Goal: Task Accomplishment & Management: Manage account settings

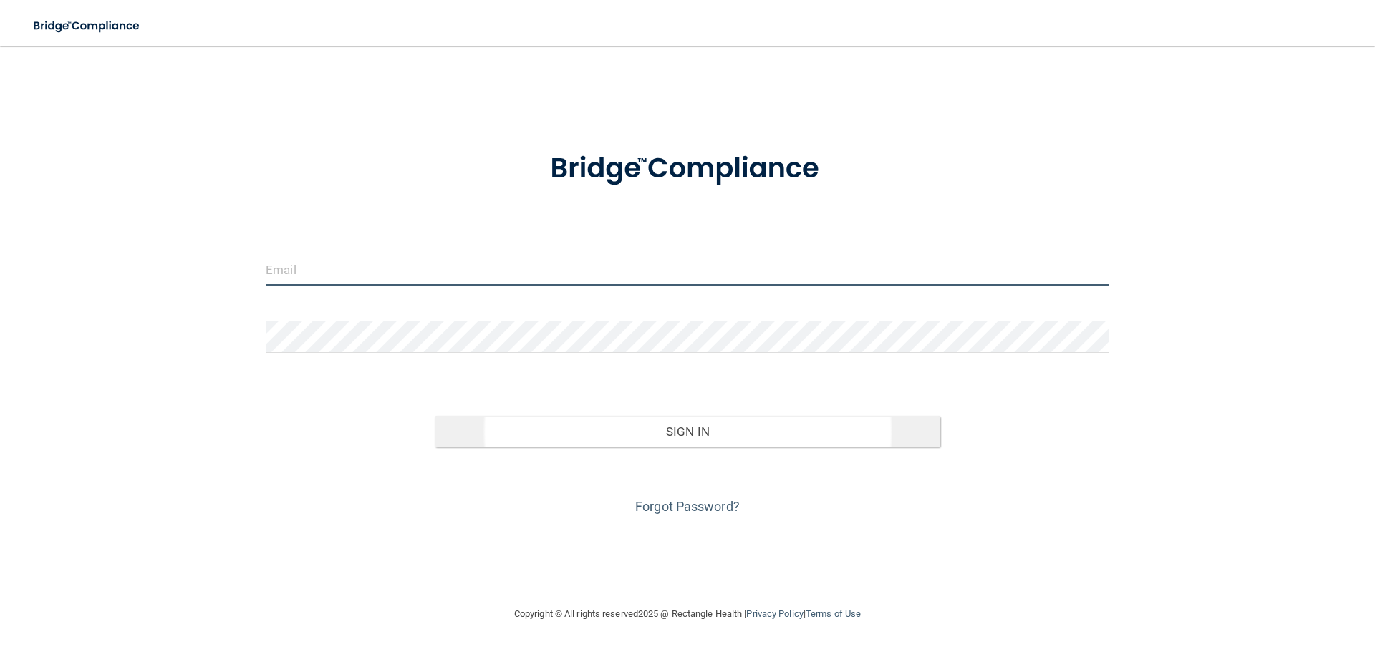
type input "[PERSON_NAME][EMAIL_ADDRESS][DOMAIN_NAME]"
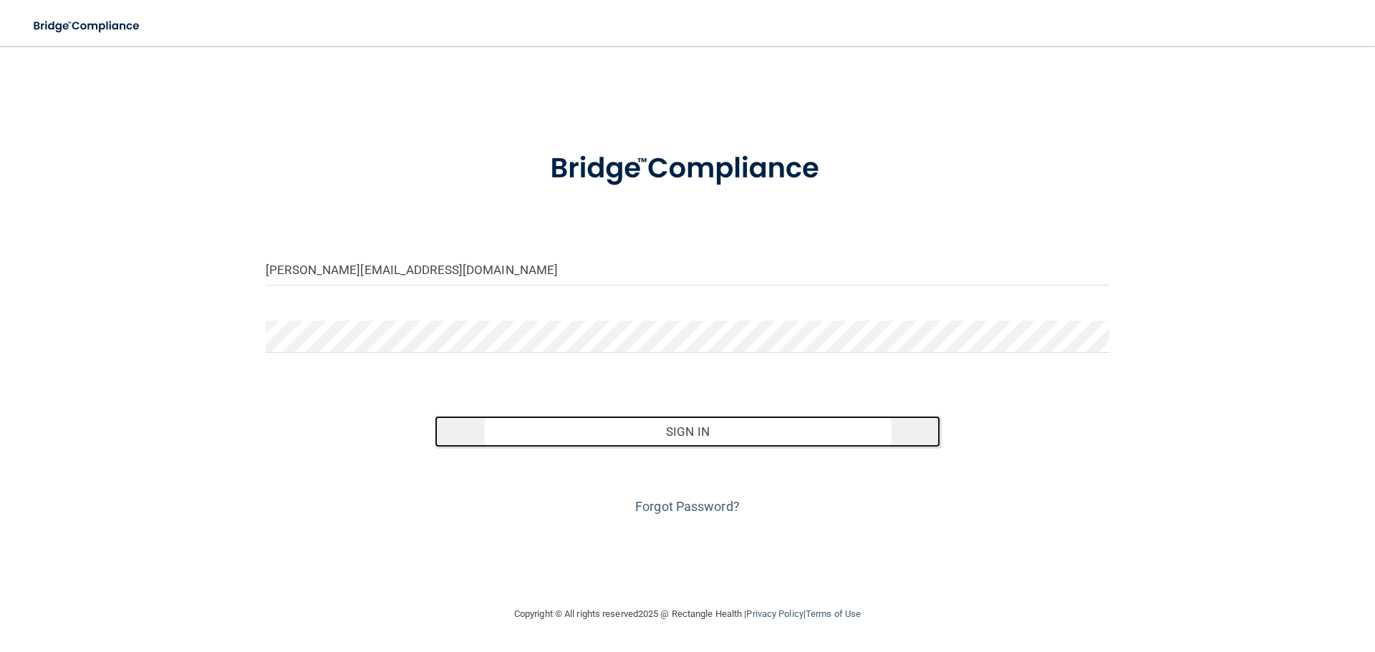
click at [644, 427] on button "Sign In" at bounding box center [688, 432] width 506 height 32
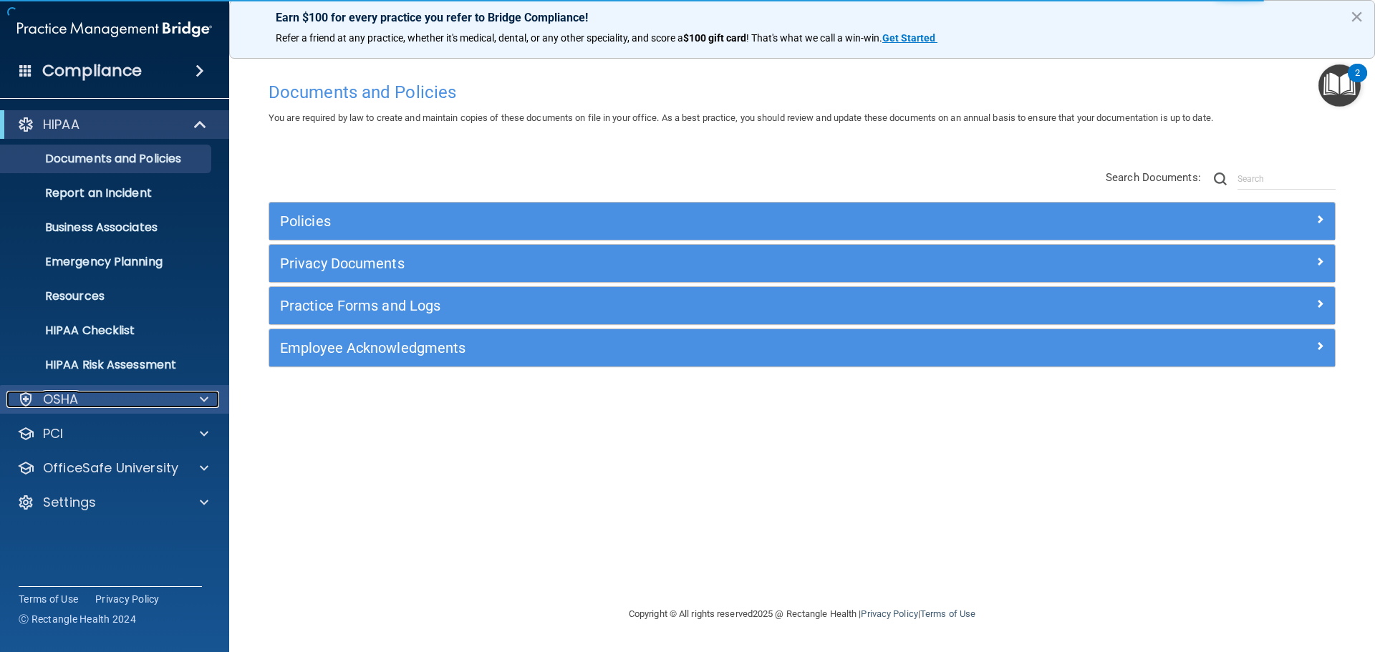
click at [95, 407] on div "OSHA" at bounding box center [95, 399] width 178 height 17
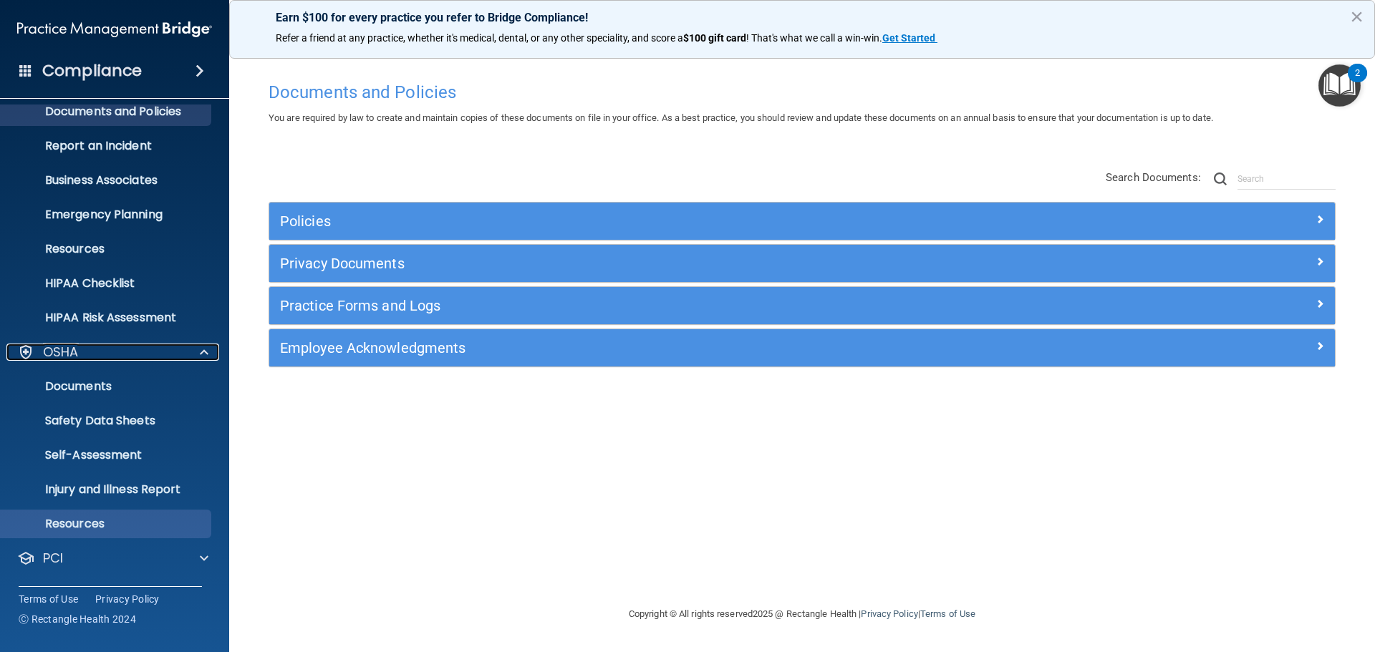
scroll to position [114, 0]
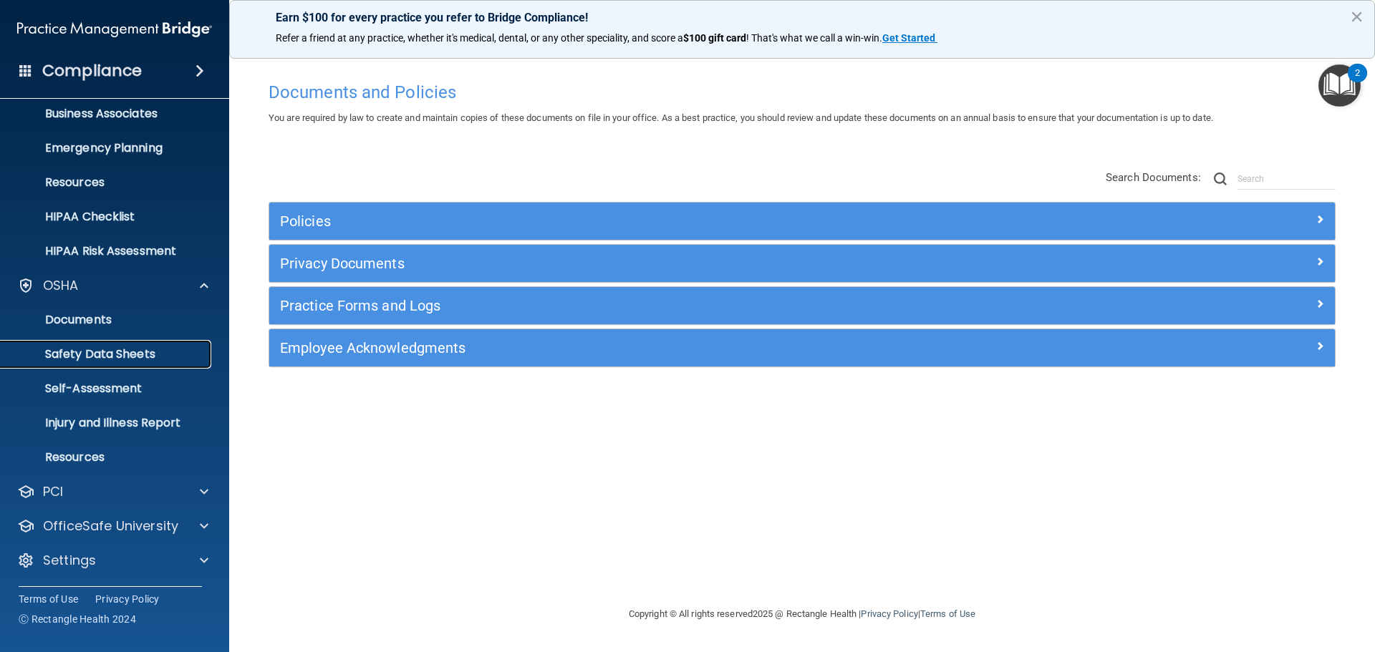
click at [112, 360] on p "Safety Data Sheets" at bounding box center [106, 354] width 195 height 14
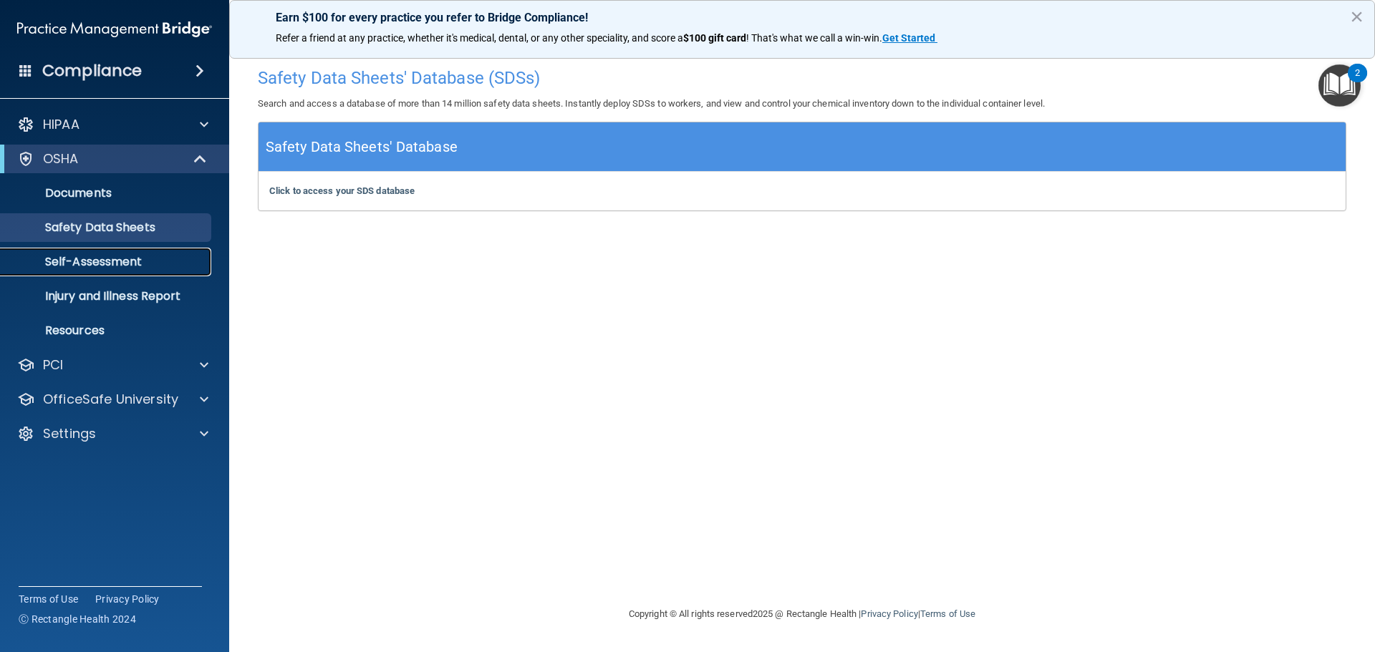
click at [87, 263] on p "Self-Assessment" at bounding box center [106, 262] width 195 height 14
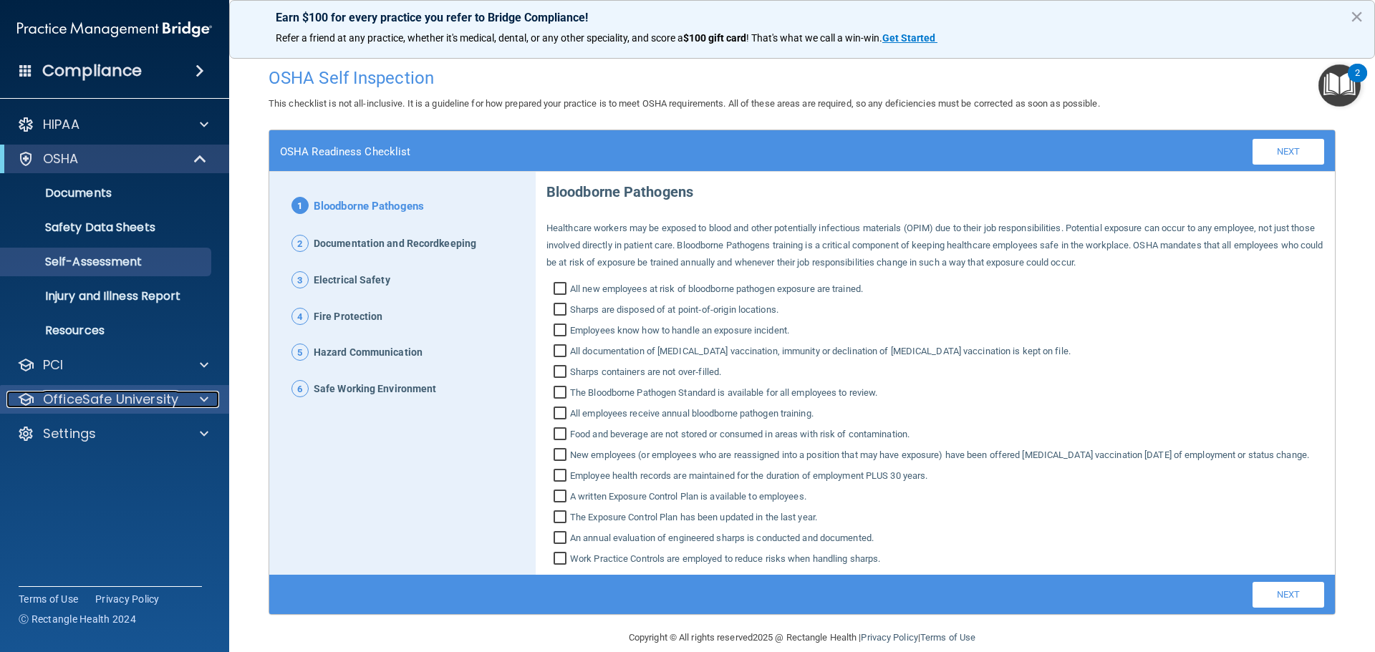
click at [127, 398] on p "OfficeSafe University" at bounding box center [110, 399] width 135 height 17
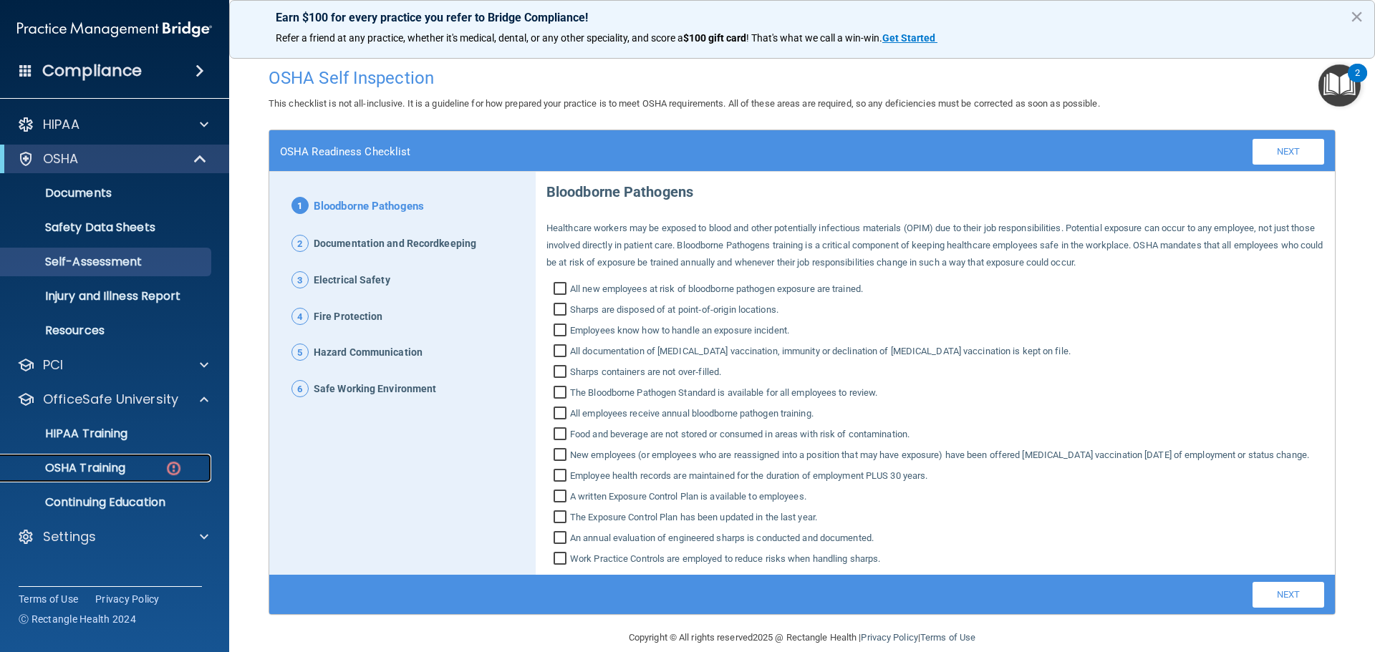
click at [115, 470] on p "OSHA Training" at bounding box center [67, 468] width 116 height 14
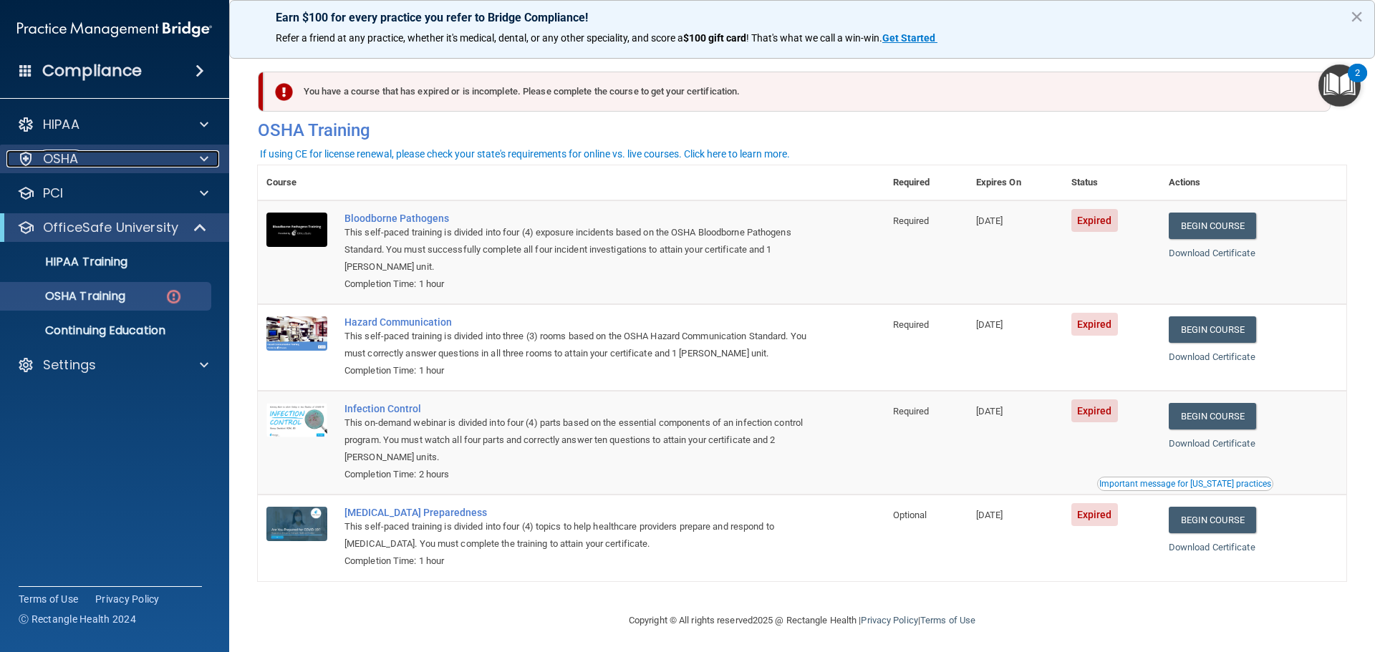
click at [198, 155] on div at bounding box center [202, 158] width 36 height 17
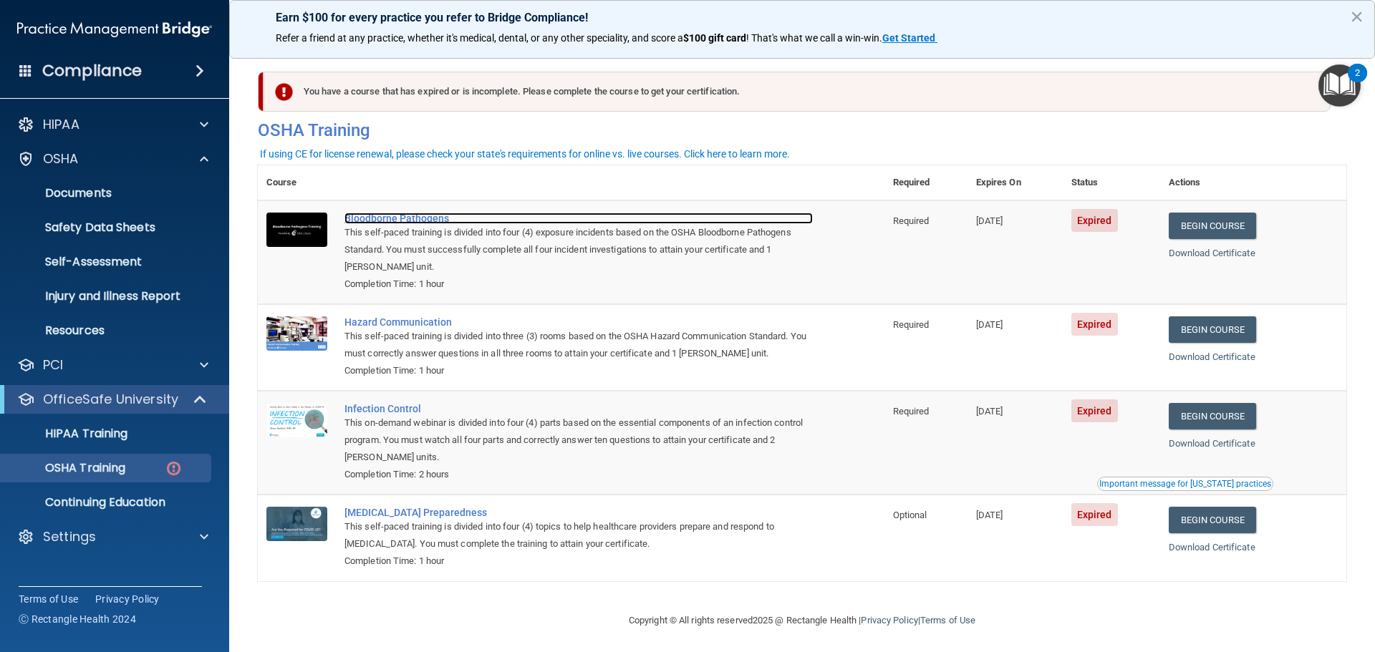
click at [388, 221] on div "Bloodborne Pathogens" at bounding box center [578, 218] width 468 height 11
click at [143, 190] on p "Documents" at bounding box center [106, 193] width 195 height 14
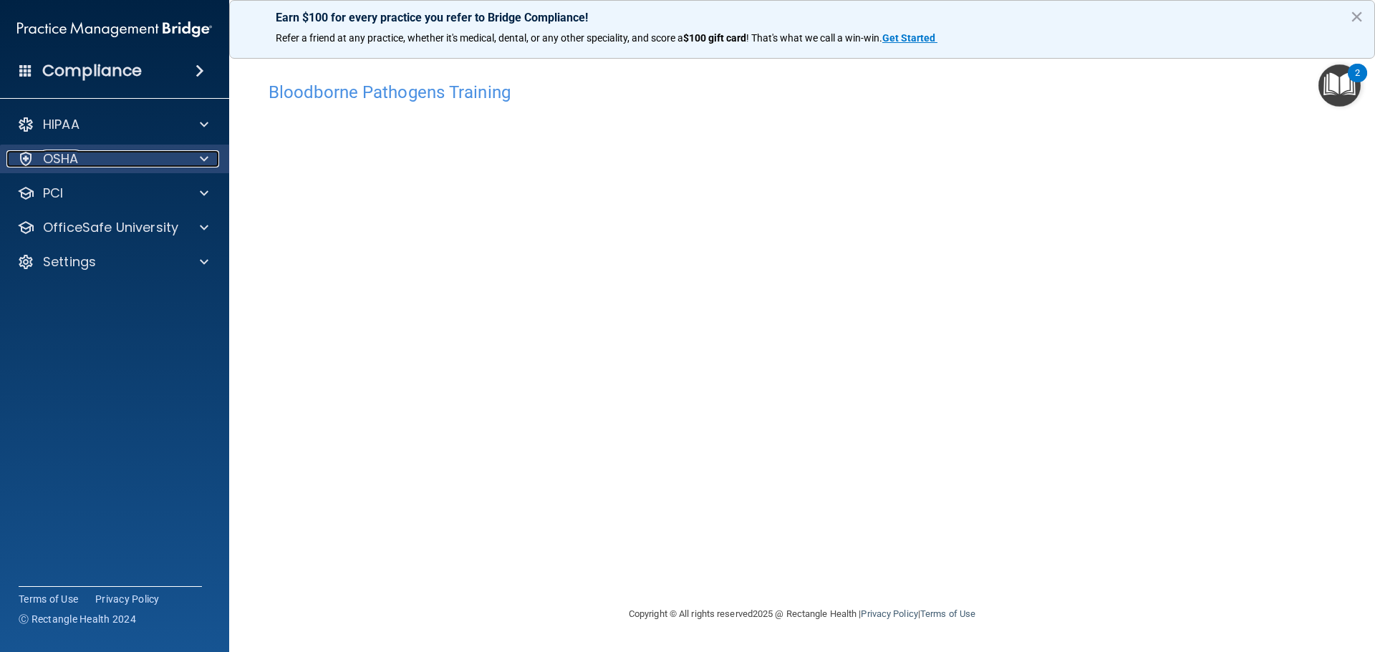
click at [112, 158] on div "OSHA" at bounding box center [95, 158] width 178 height 17
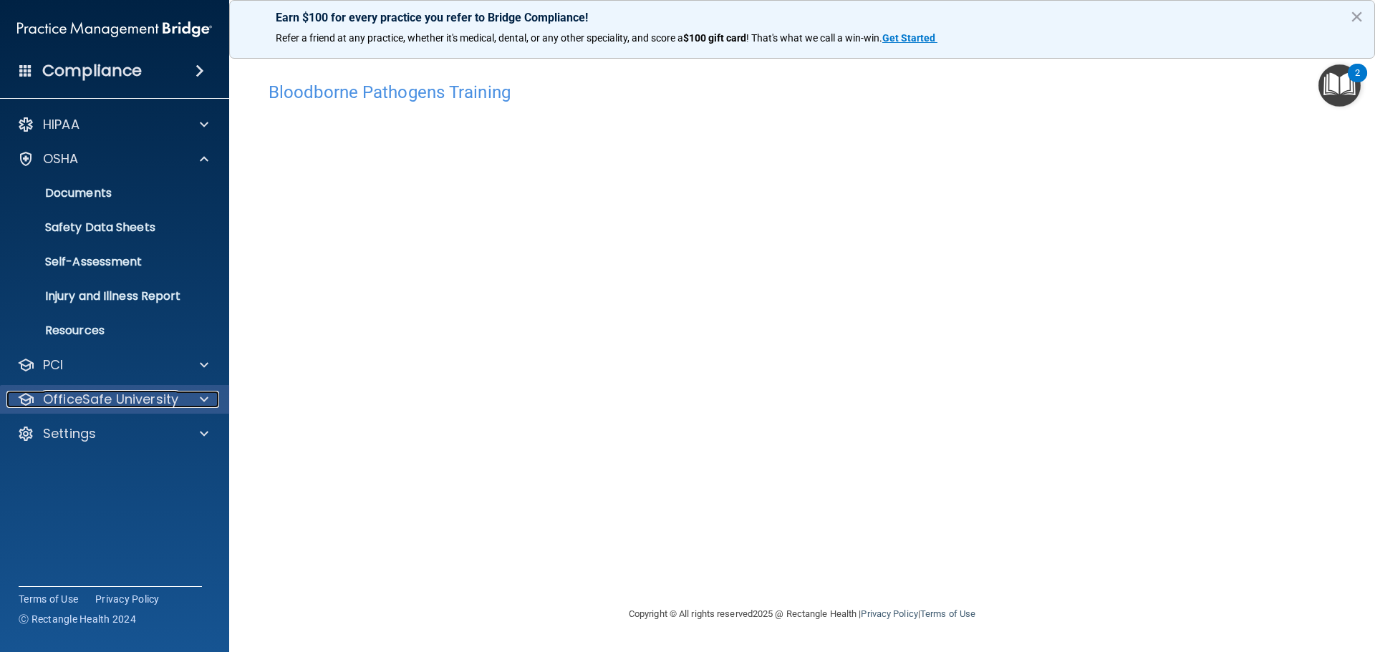
click at [121, 397] on p "OfficeSafe University" at bounding box center [110, 399] width 135 height 17
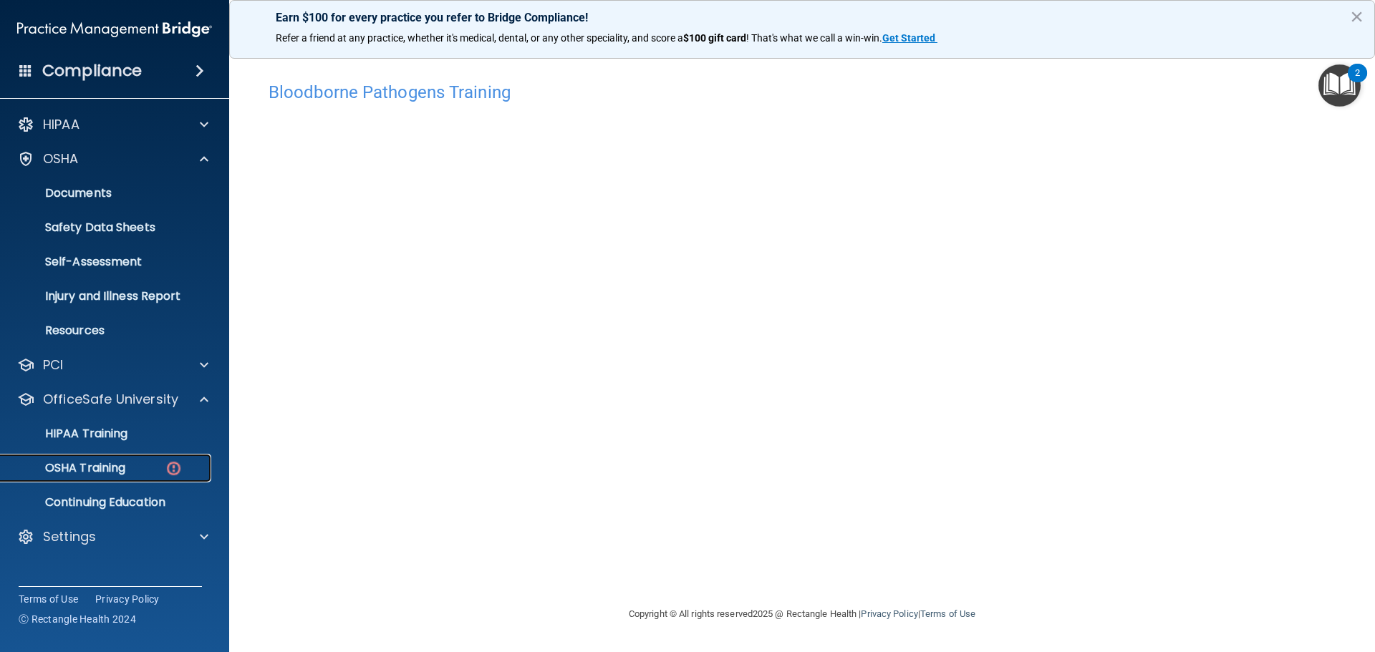
click at [123, 478] on link "OSHA Training" at bounding box center [99, 468] width 226 height 29
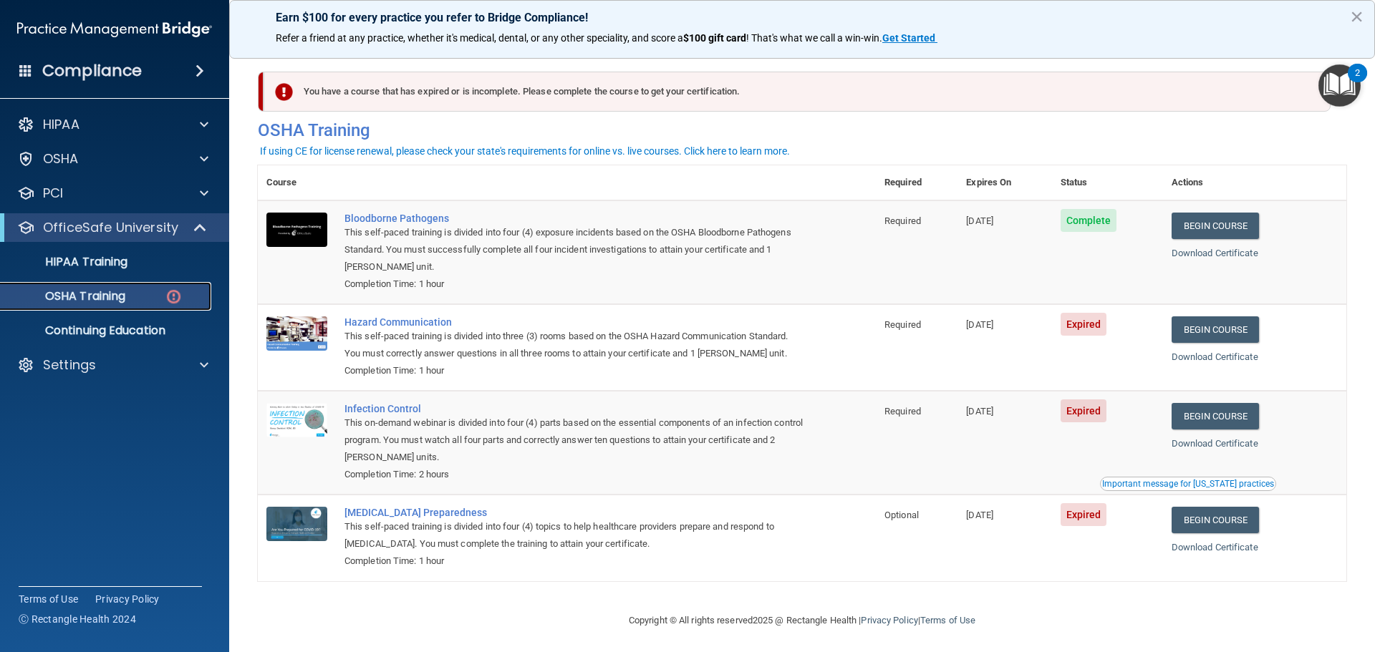
scroll to position [6, 0]
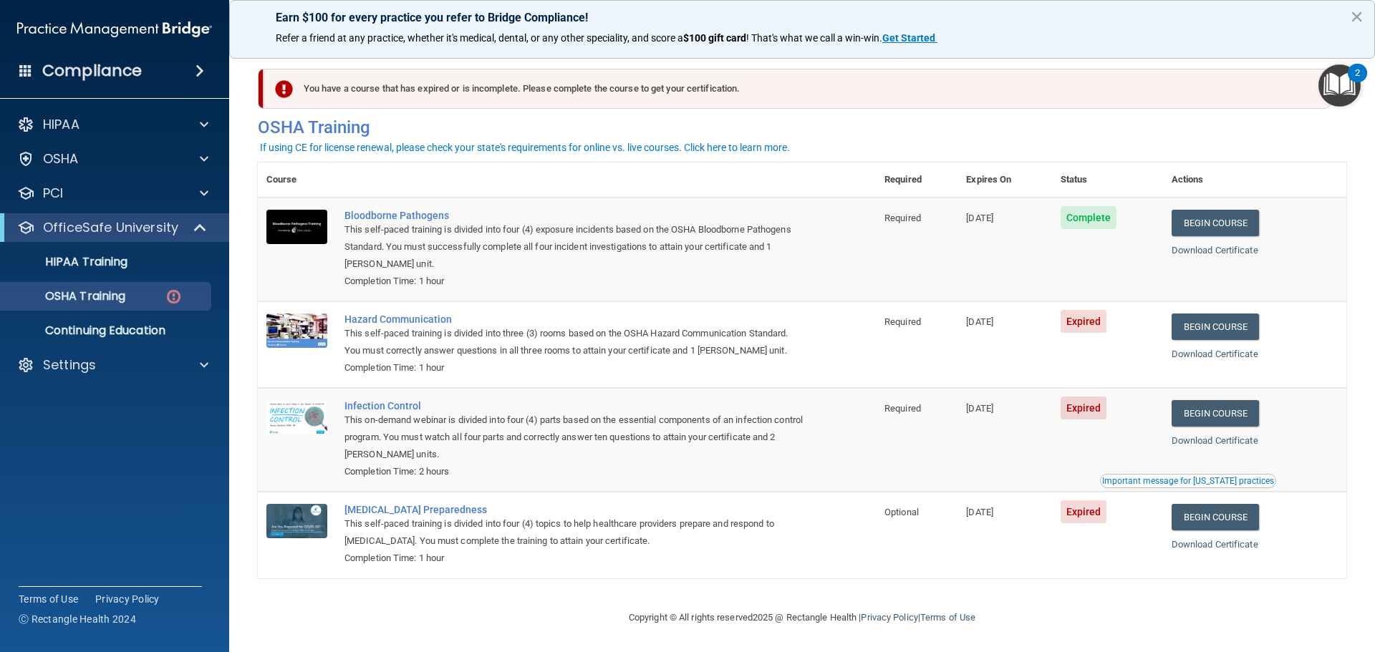
click at [179, 71] on div "Compliance" at bounding box center [114, 71] width 229 height 32
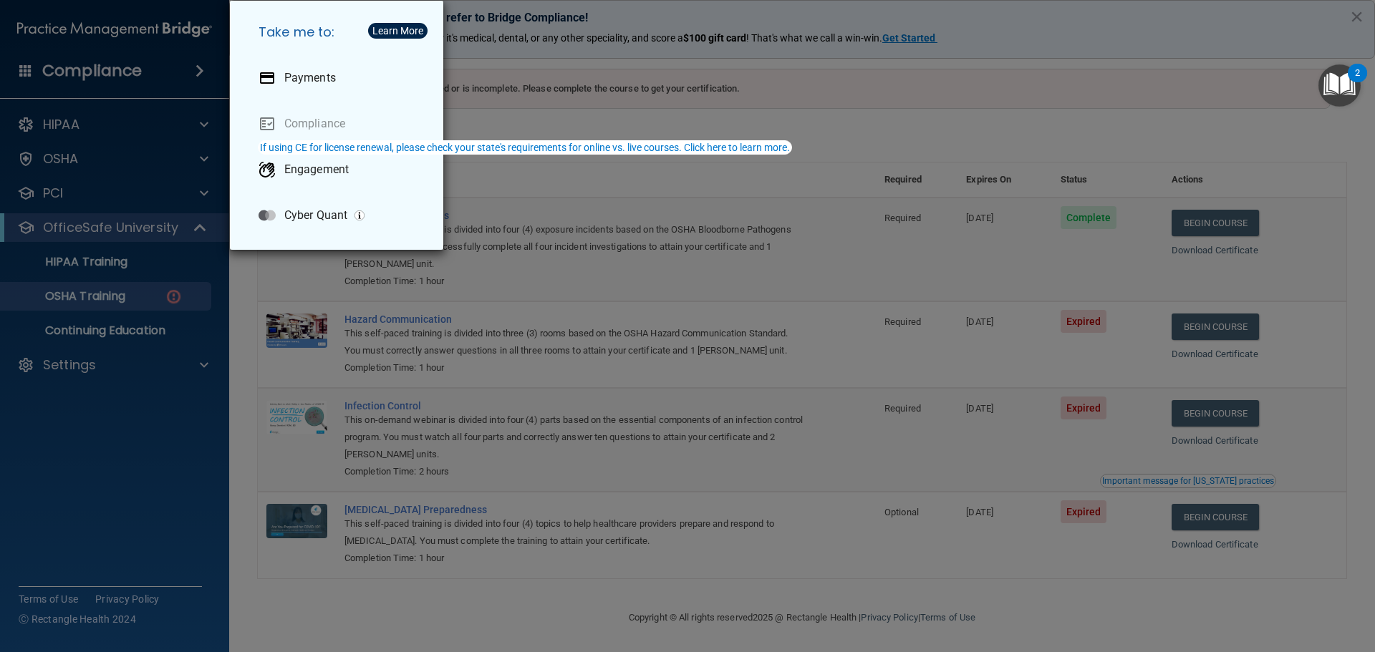
click at [132, 72] on div "Take me to: Payments Compliance Engagement Cyber Quant" at bounding box center [687, 326] width 1375 height 652
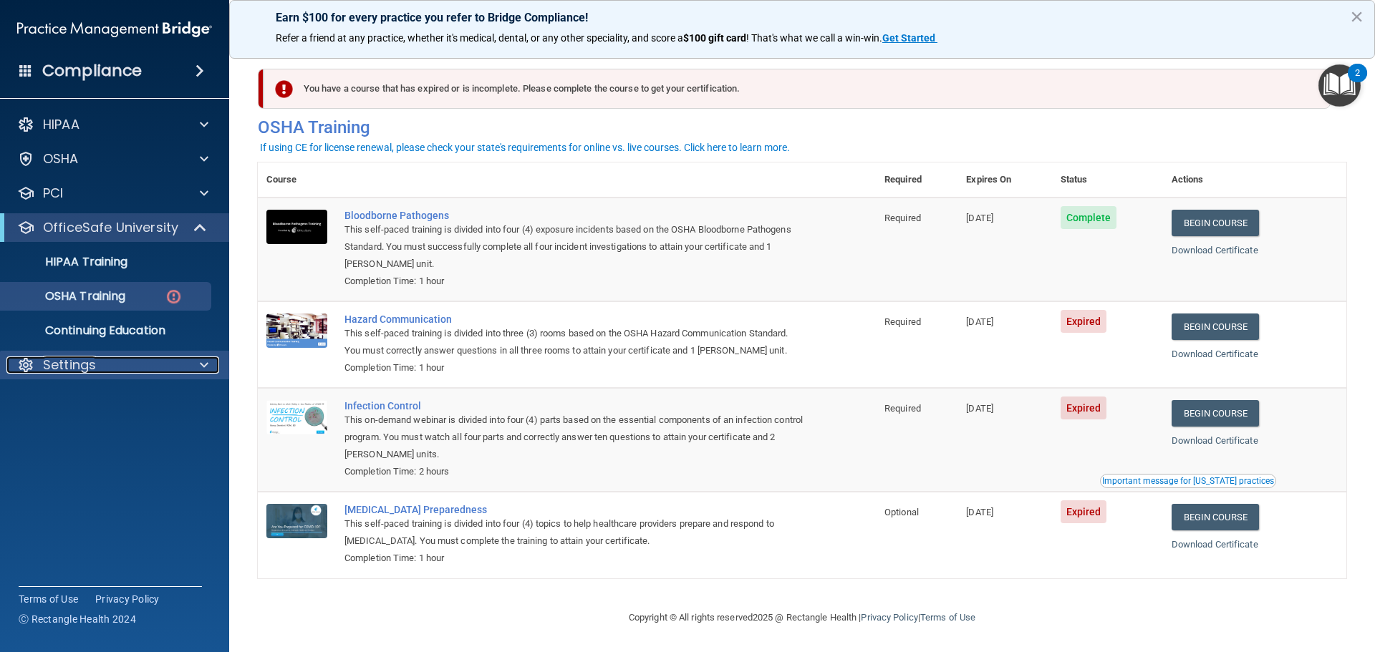
click at [87, 364] on p "Settings" at bounding box center [69, 365] width 53 height 17
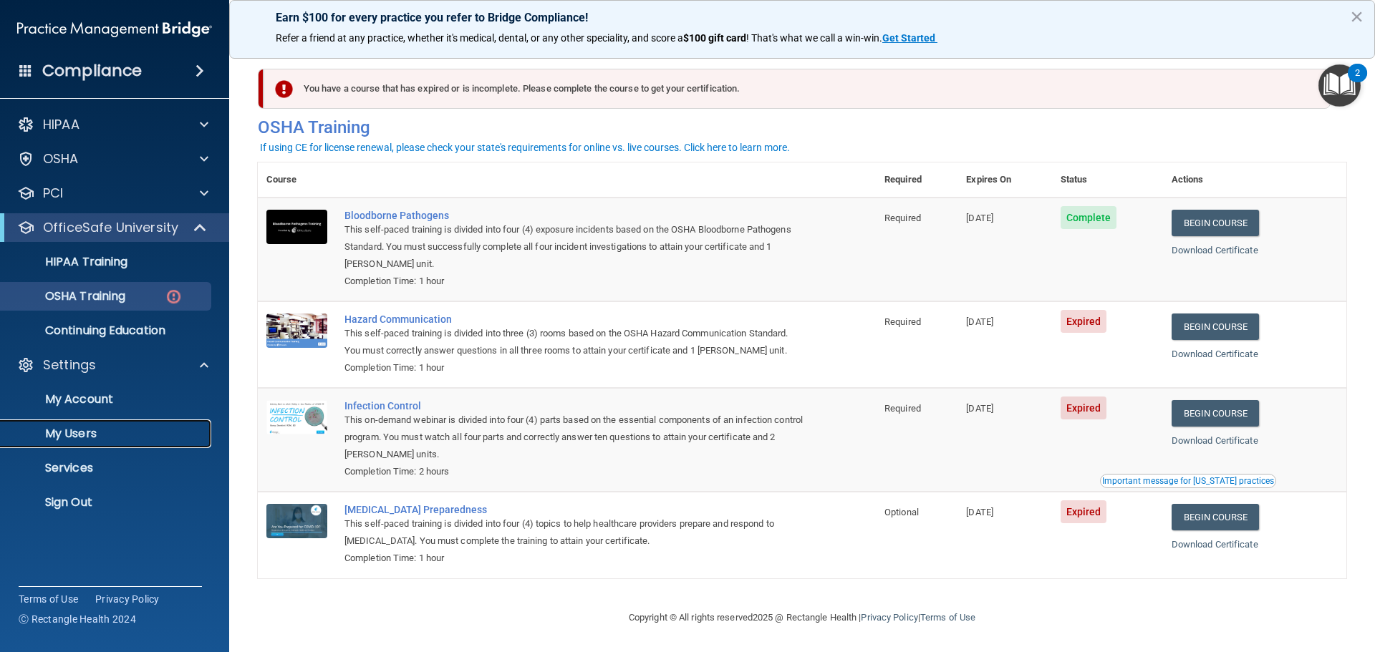
click at [78, 428] on p "My Users" at bounding box center [106, 434] width 195 height 14
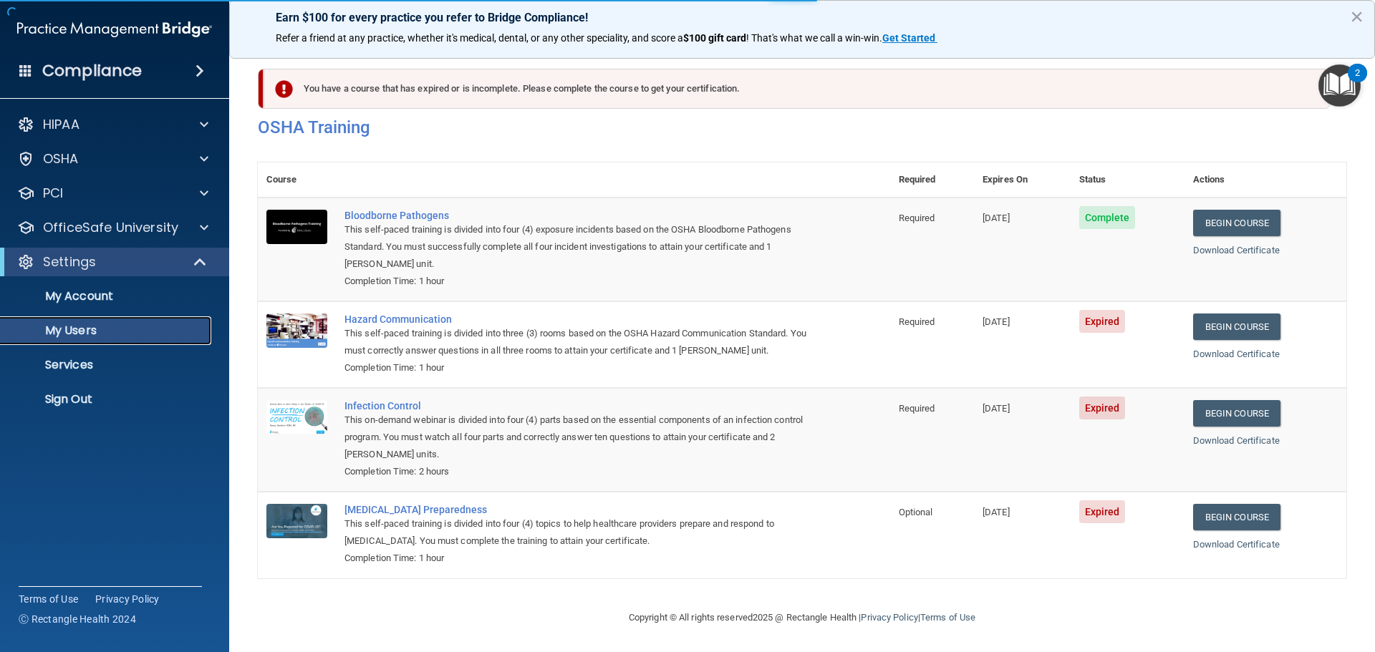
select select "20"
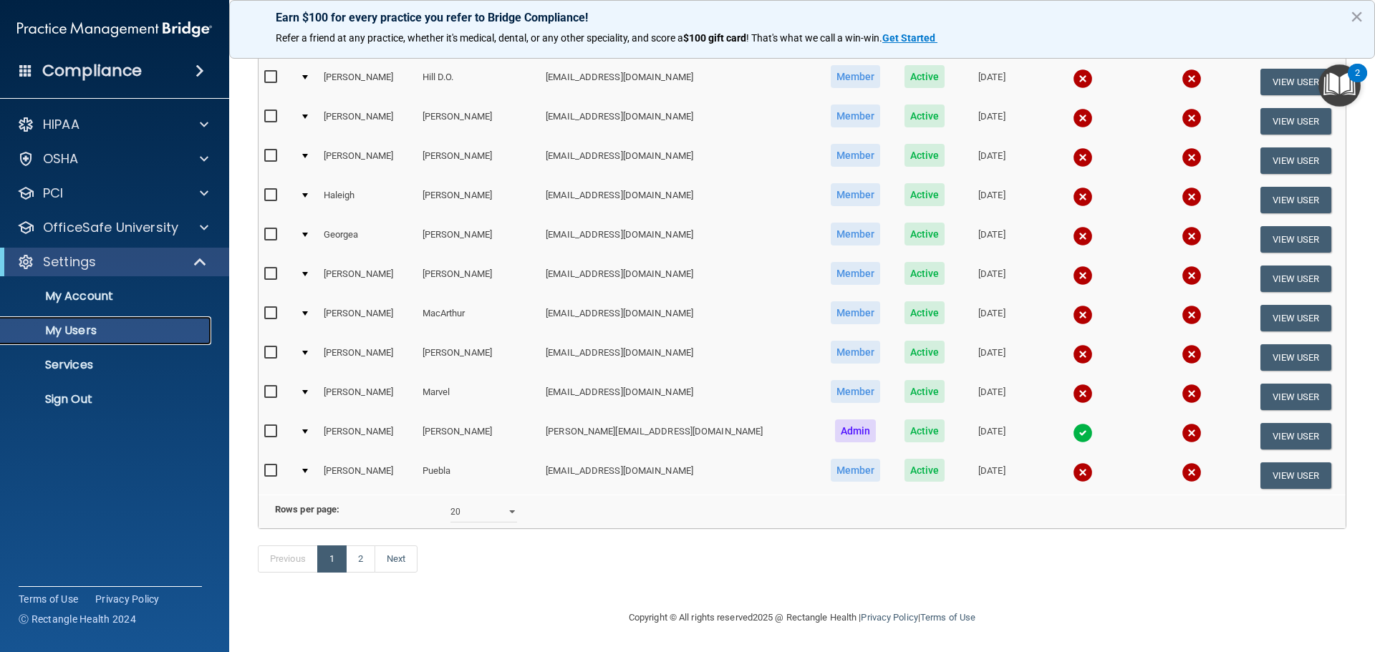
scroll to position [103, 0]
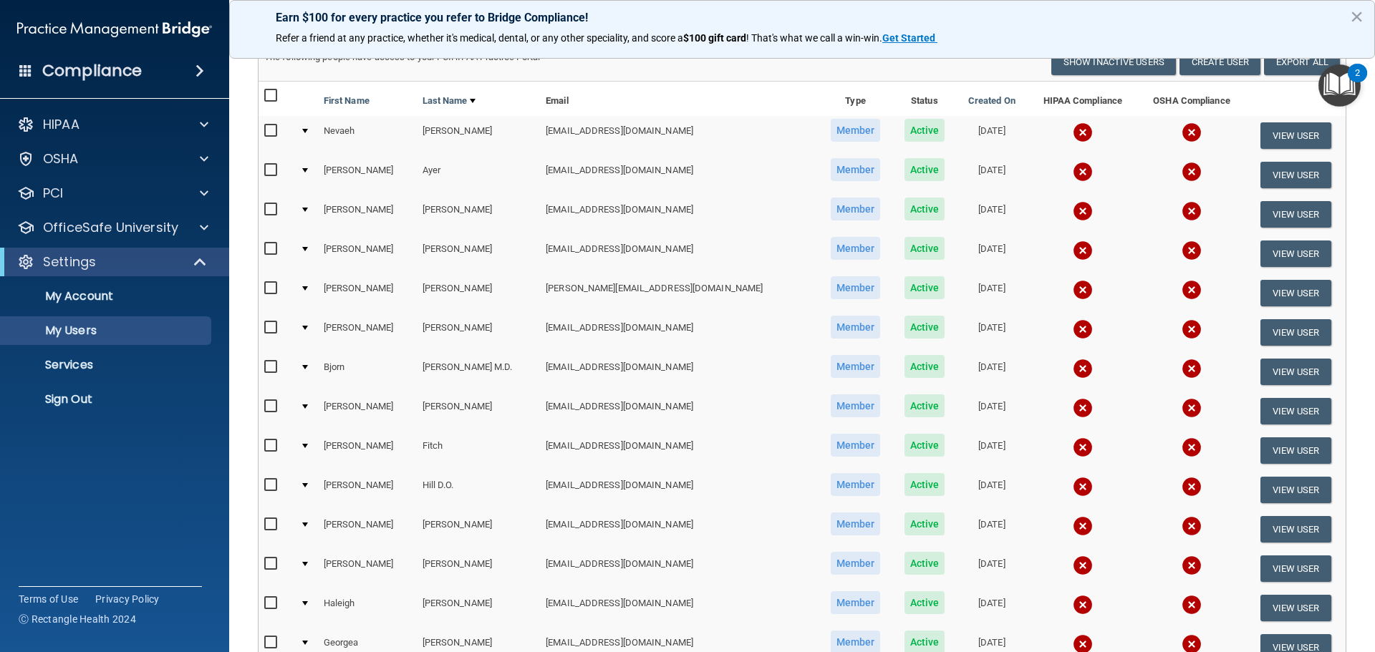
click at [311, 173] on td at bounding box center [306, 174] width 24 height 39
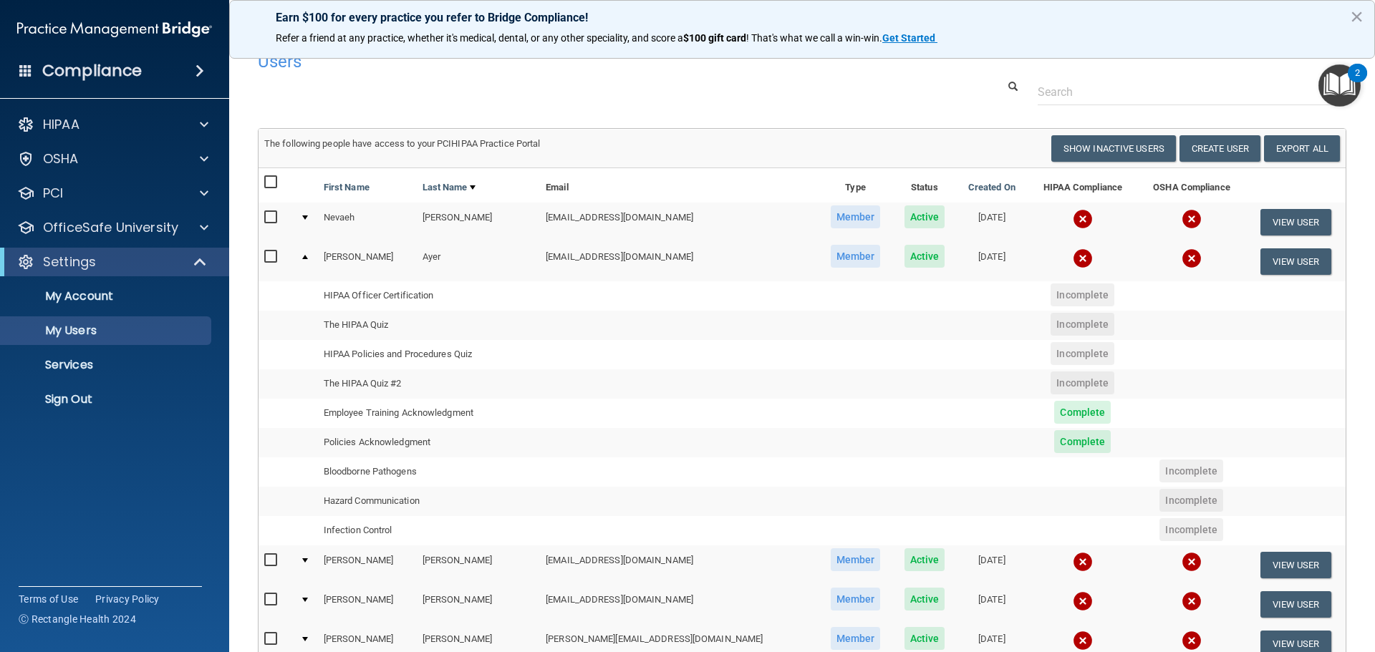
scroll to position [0, 0]
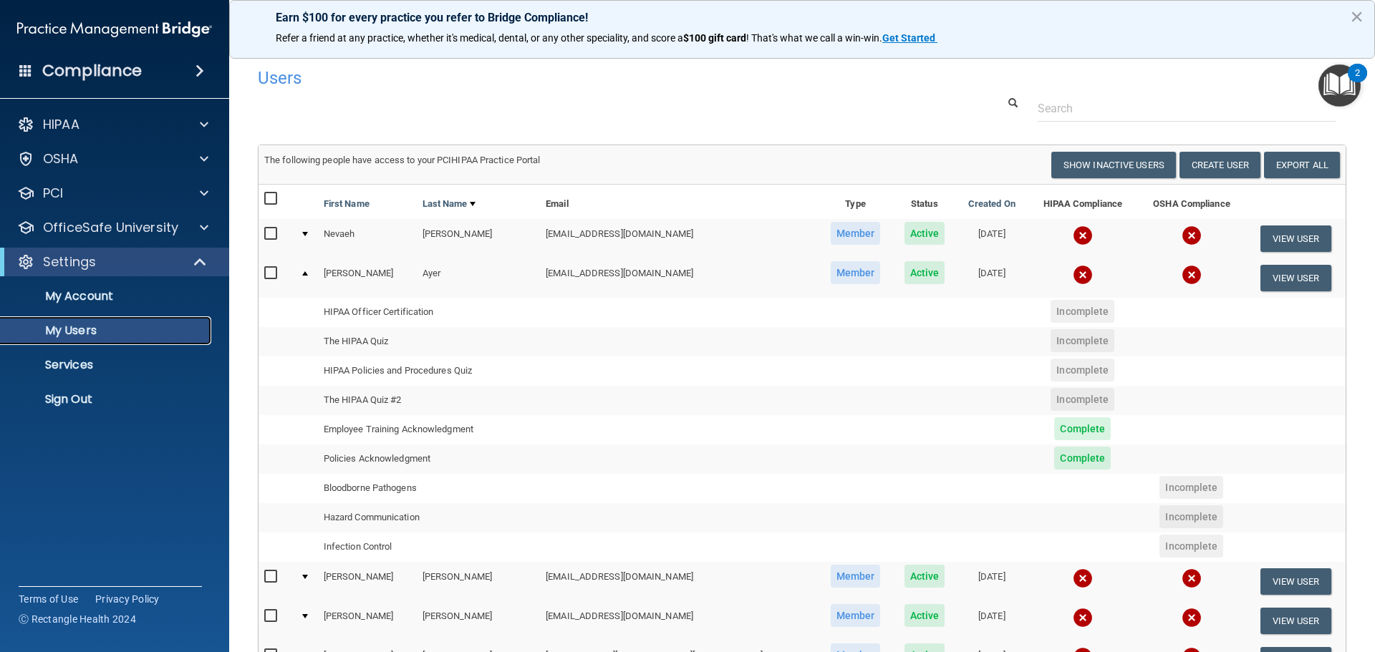
click at [77, 329] on p "My Users" at bounding box center [106, 331] width 195 height 14
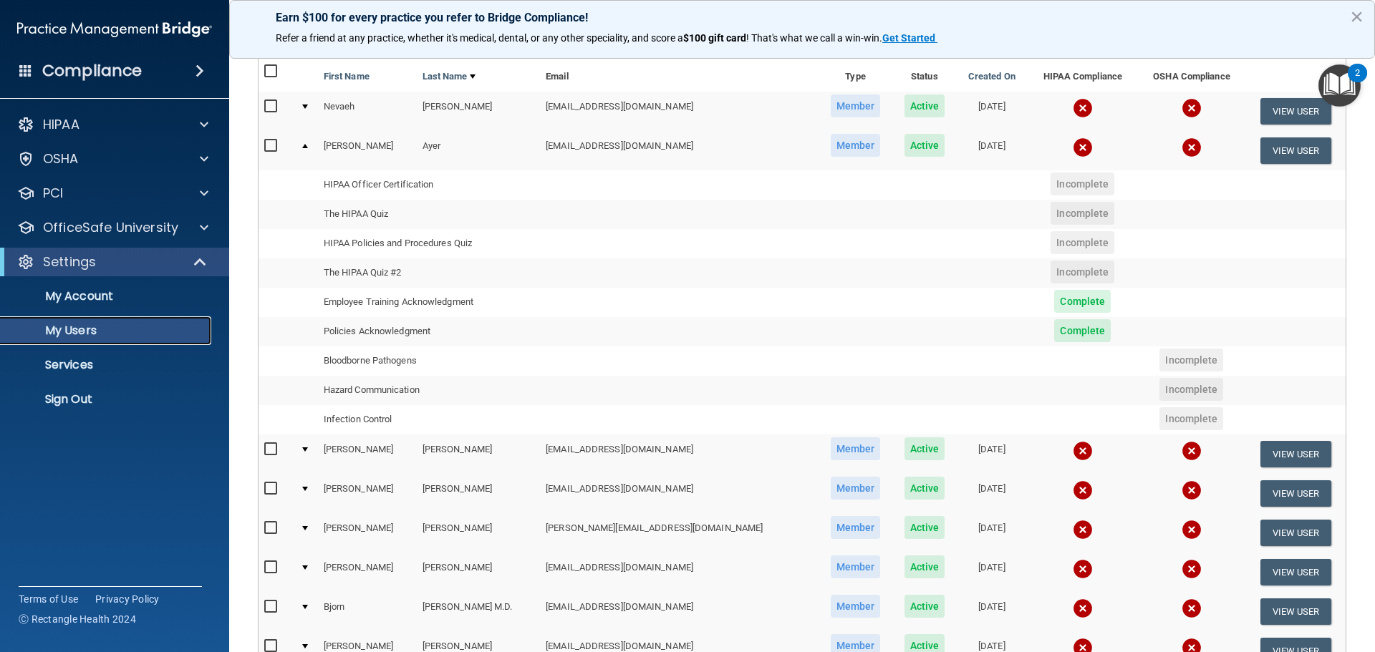
scroll to position [143, 0]
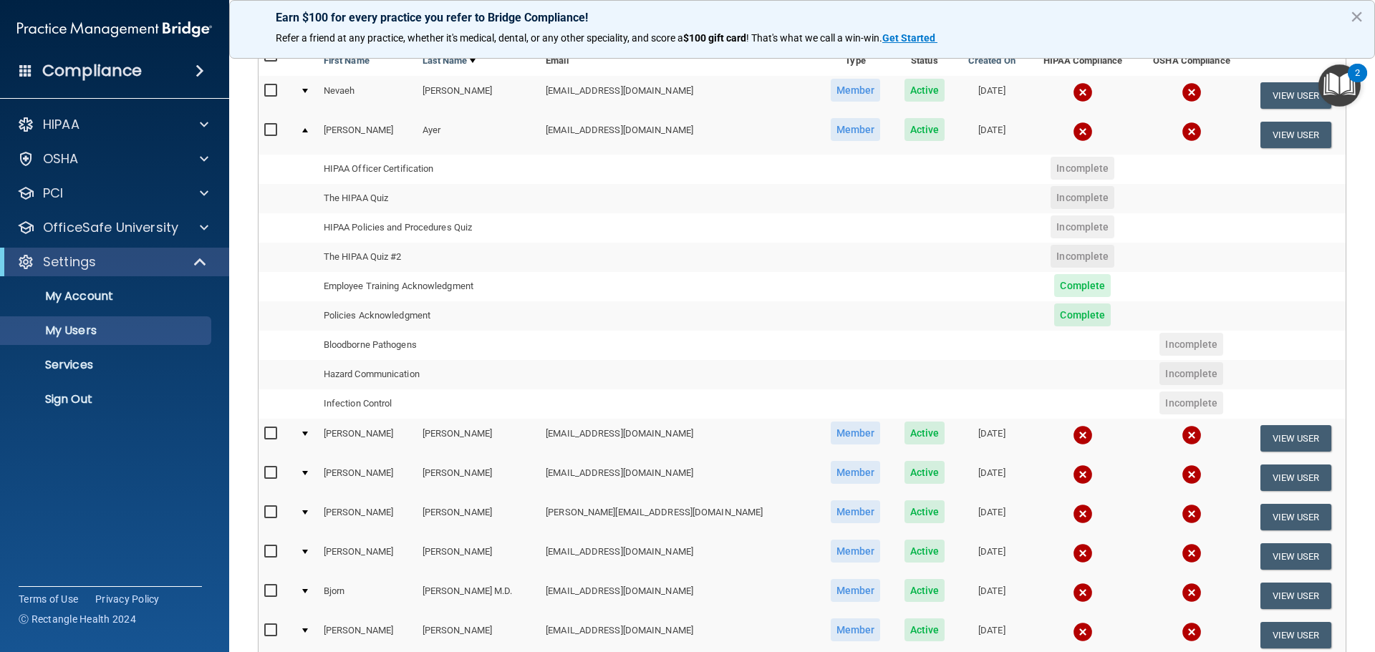
click at [270, 134] on input "checkbox" at bounding box center [272, 130] width 16 height 11
checkbox input "true"
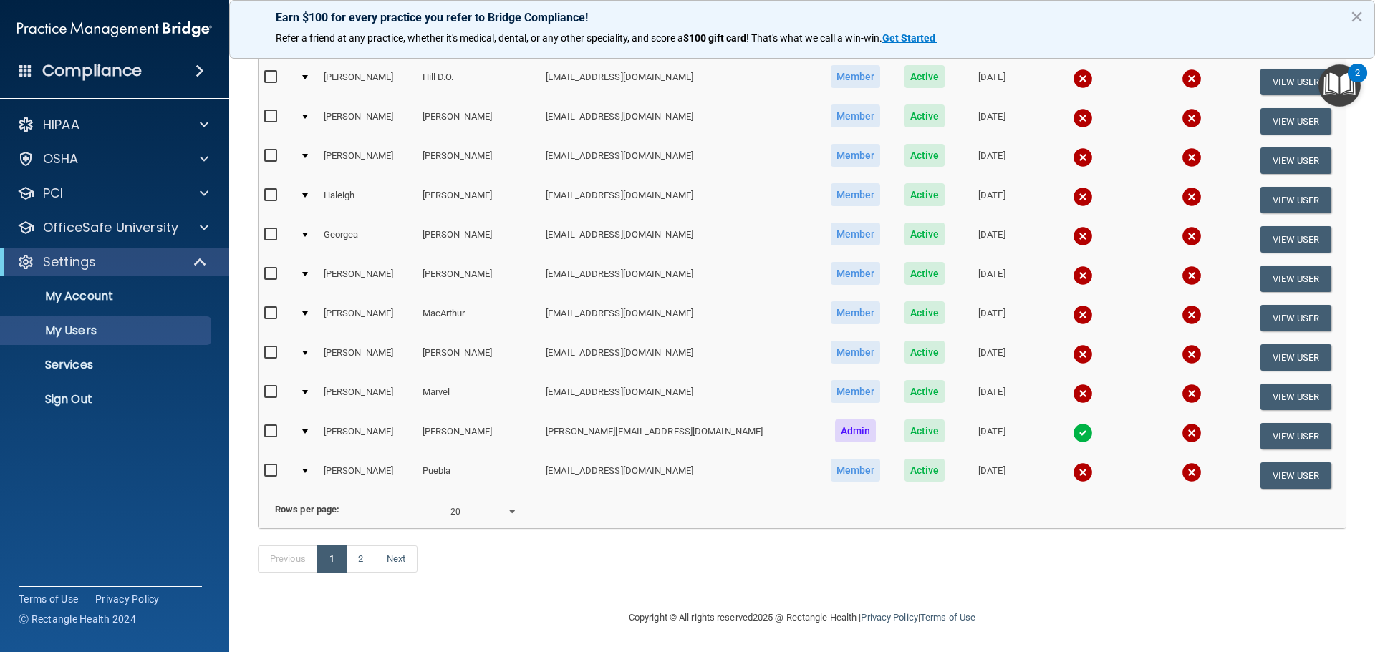
scroll to position [798, 0]
click at [362, 561] on link "2" at bounding box center [360, 559] width 29 height 27
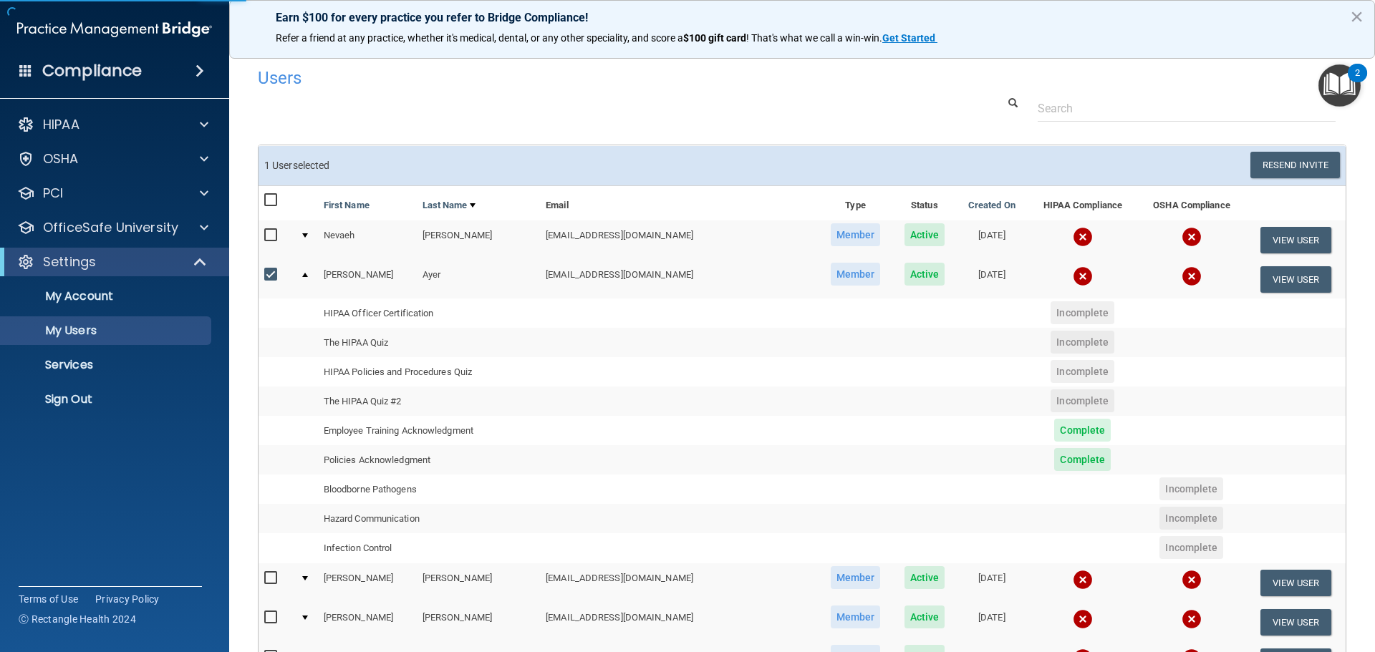
select select "20"
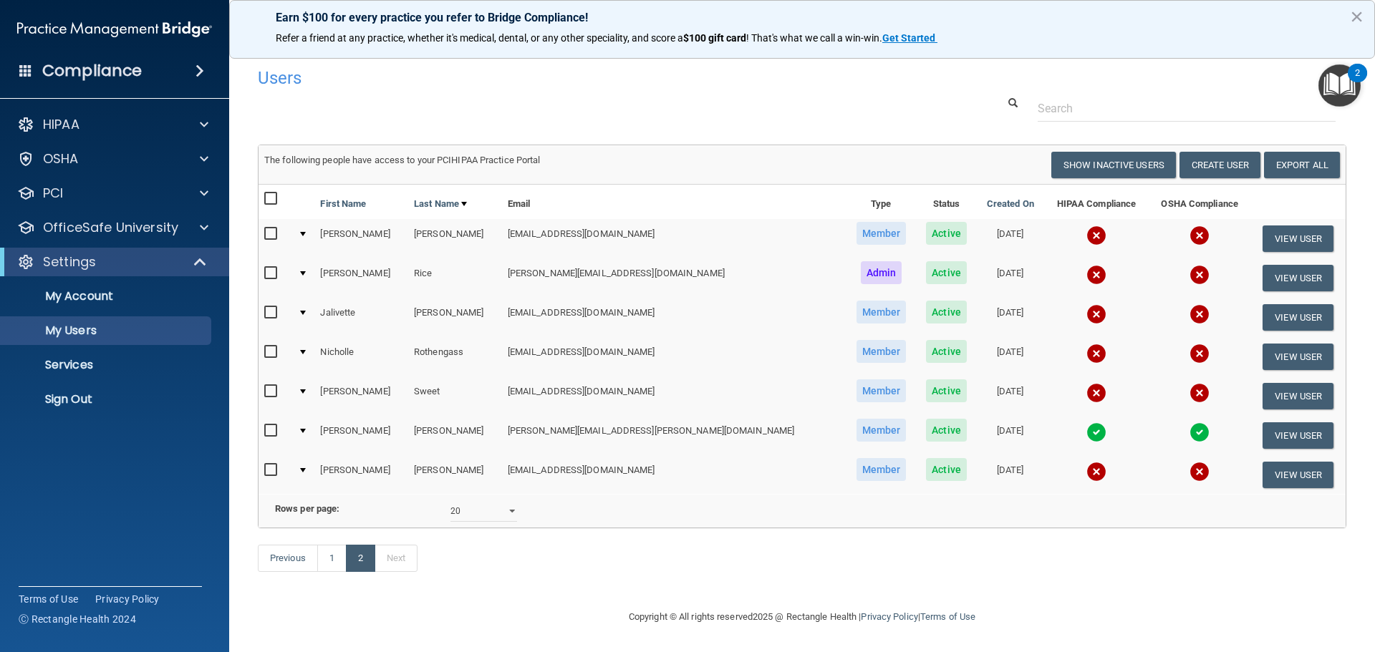
click at [268, 392] on input "checkbox" at bounding box center [272, 391] width 16 height 11
checkbox input "true"
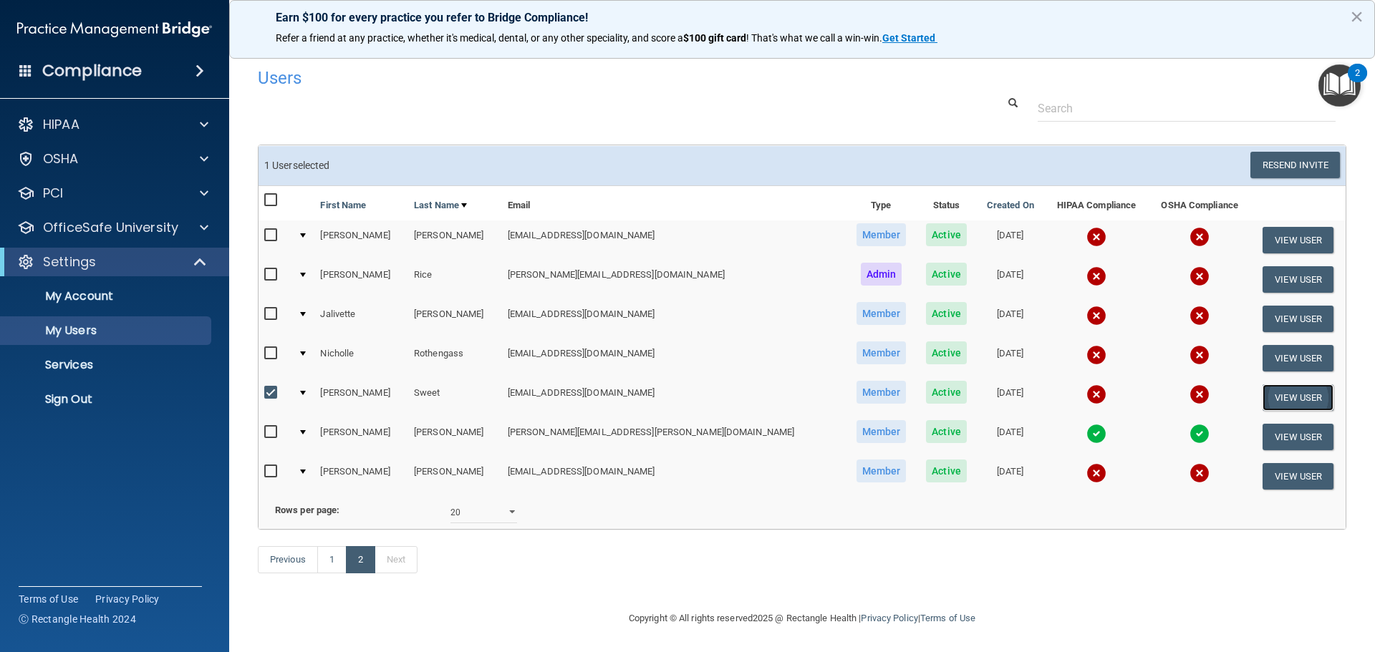
click at [1291, 396] on button "View User" at bounding box center [1297, 397] width 71 height 26
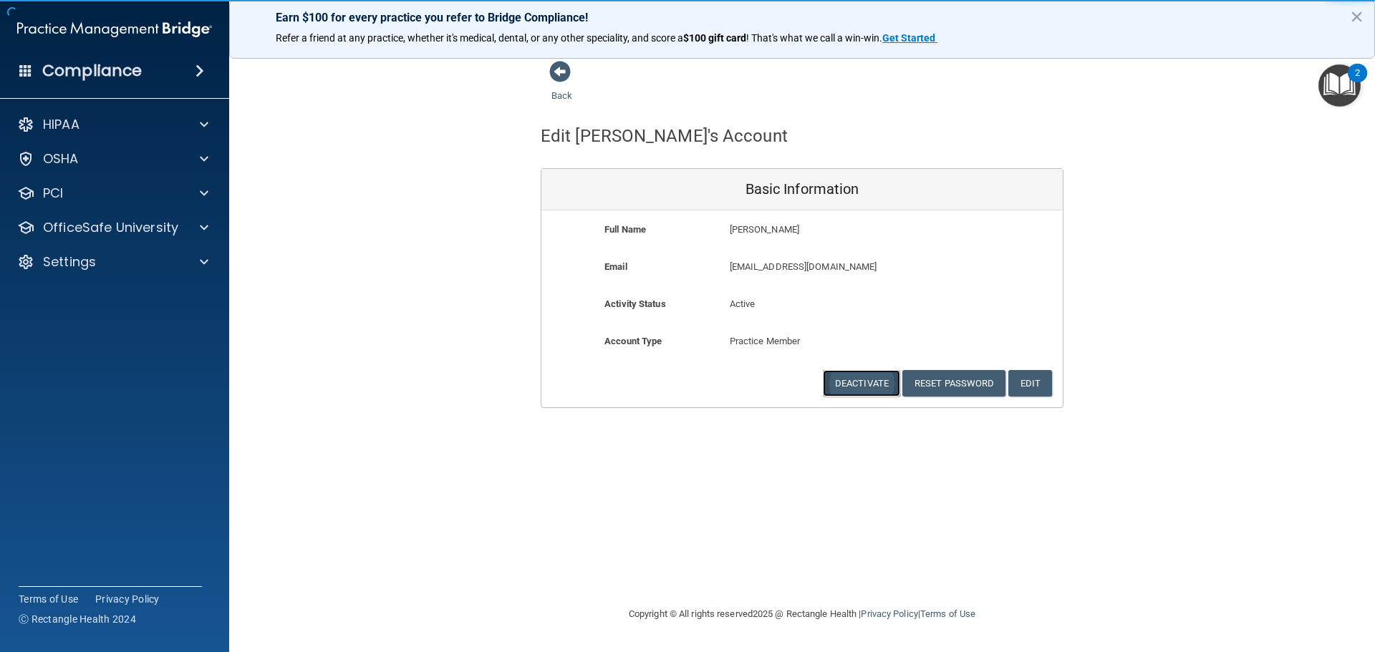
click at [860, 389] on button "Deactivate" at bounding box center [861, 383] width 77 height 26
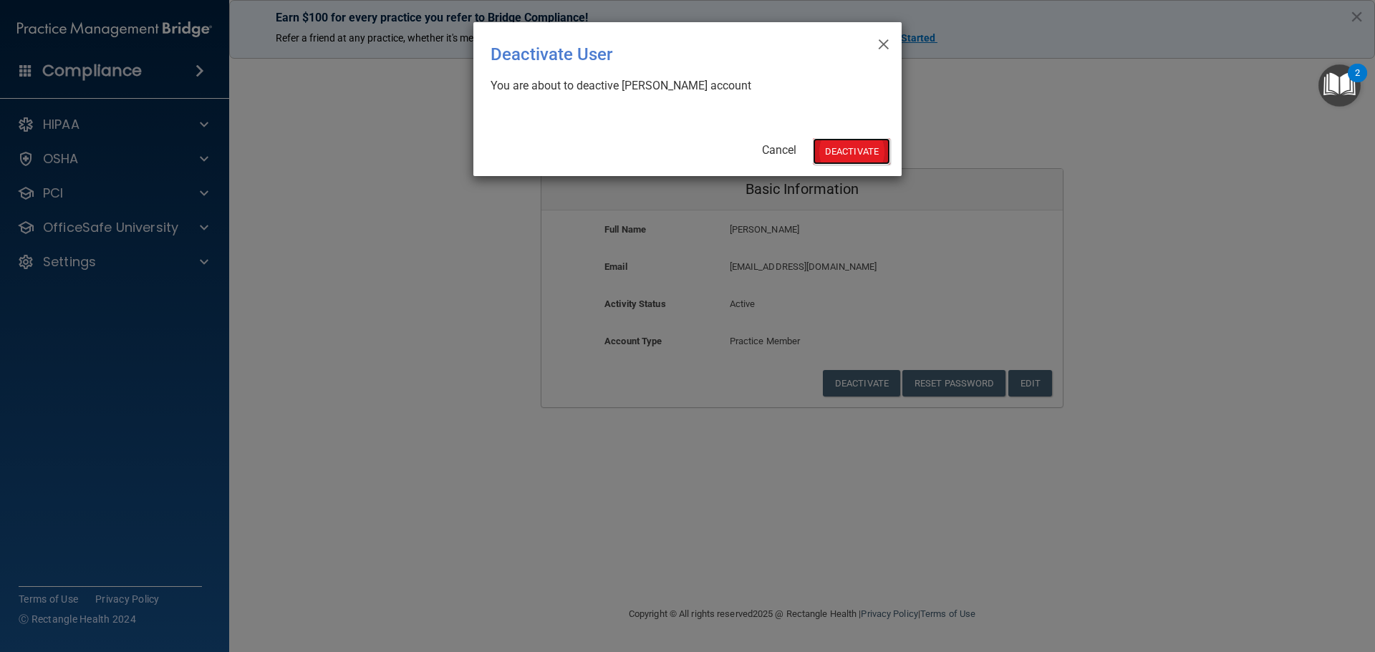
click at [838, 152] on button "Deactivate" at bounding box center [851, 151] width 77 height 26
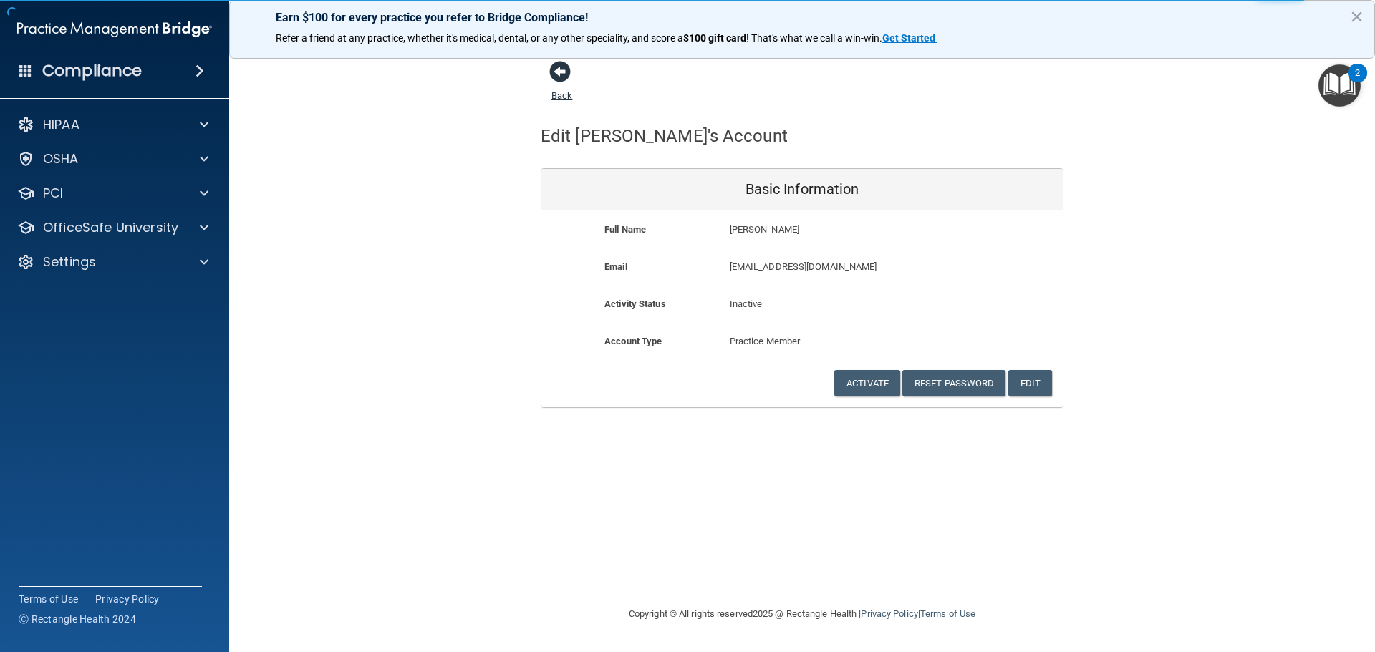
click at [565, 75] on span at bounding box center [559, 71] width 21 height 21
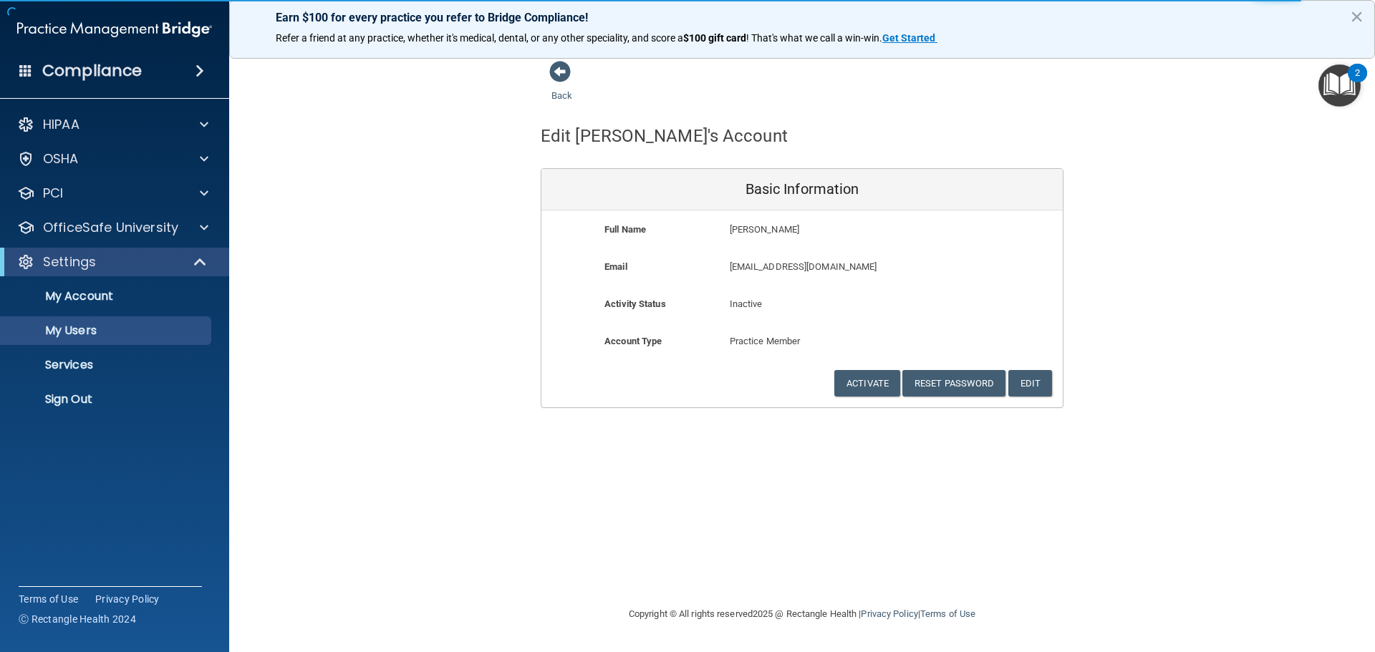
select select "20"
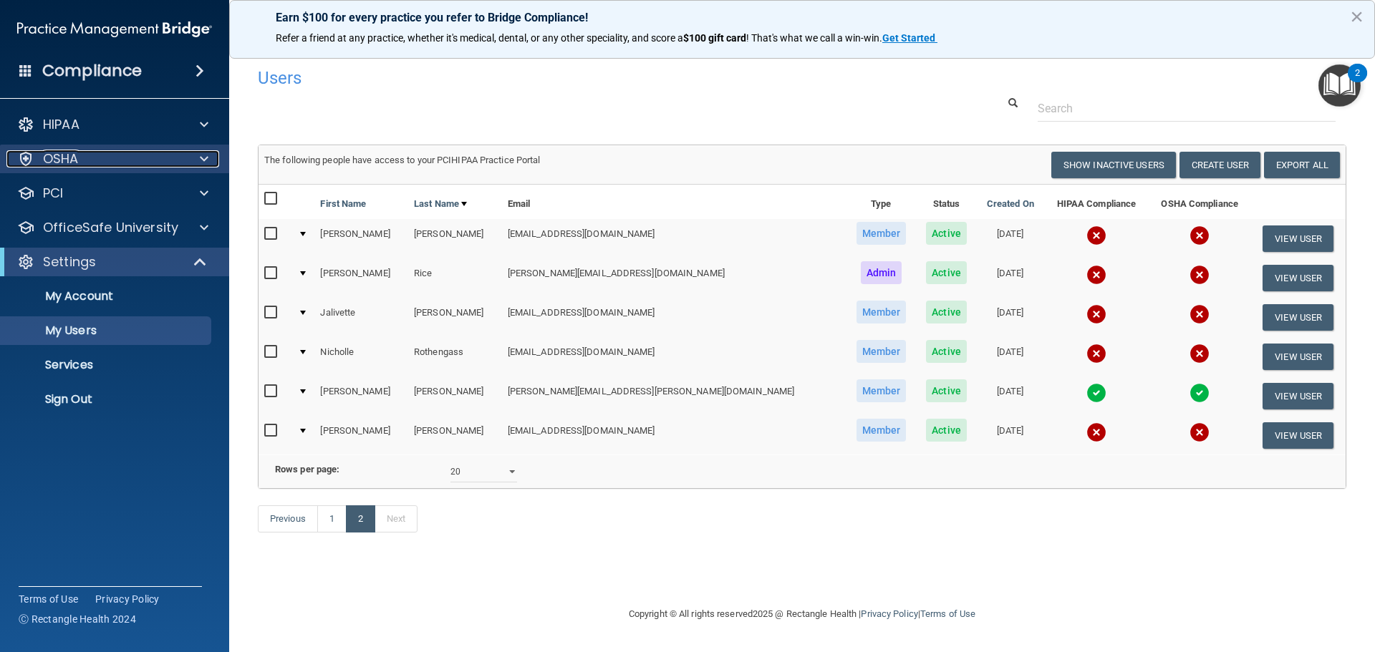
click at [85, 163] on div "OSHA" at bounding box center [95, 158] width 178 height 17
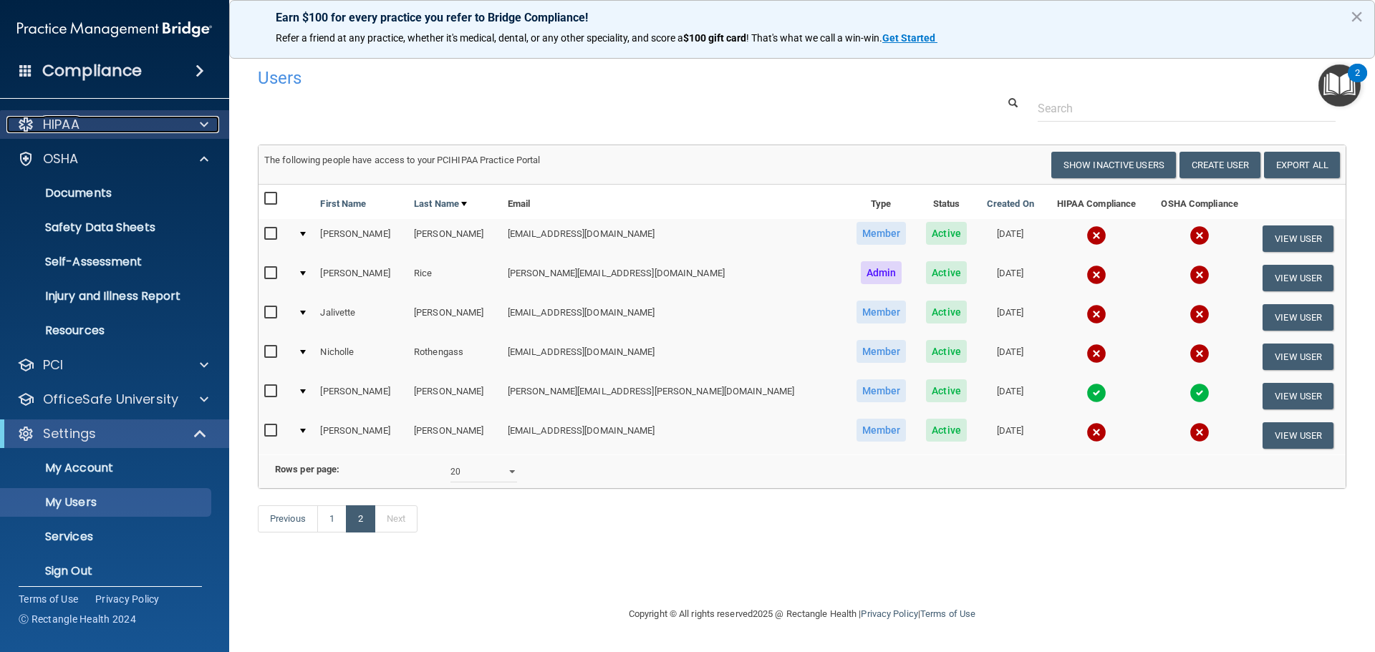
click at [101, 125] on div "HIPAA" at bounding box center [95, 124] width 178 height 17
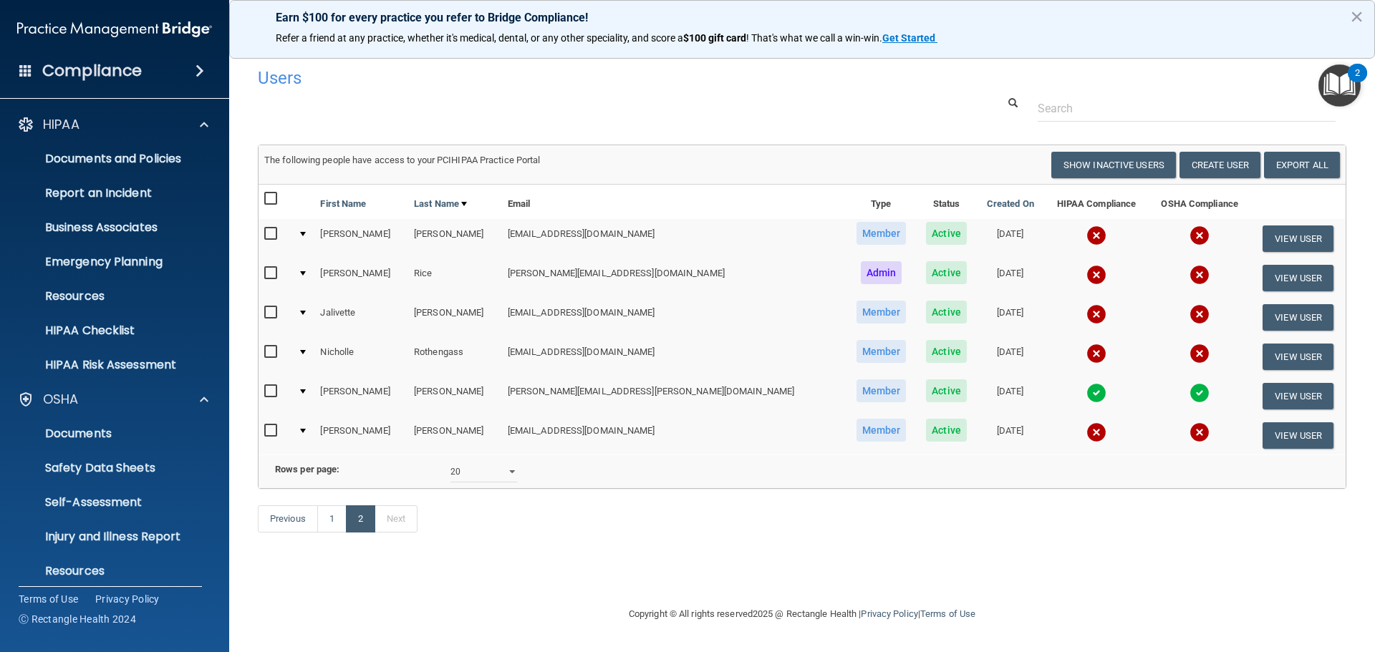
click at [195, 69] on span at bounding box center [199, 70] width 9 height 17
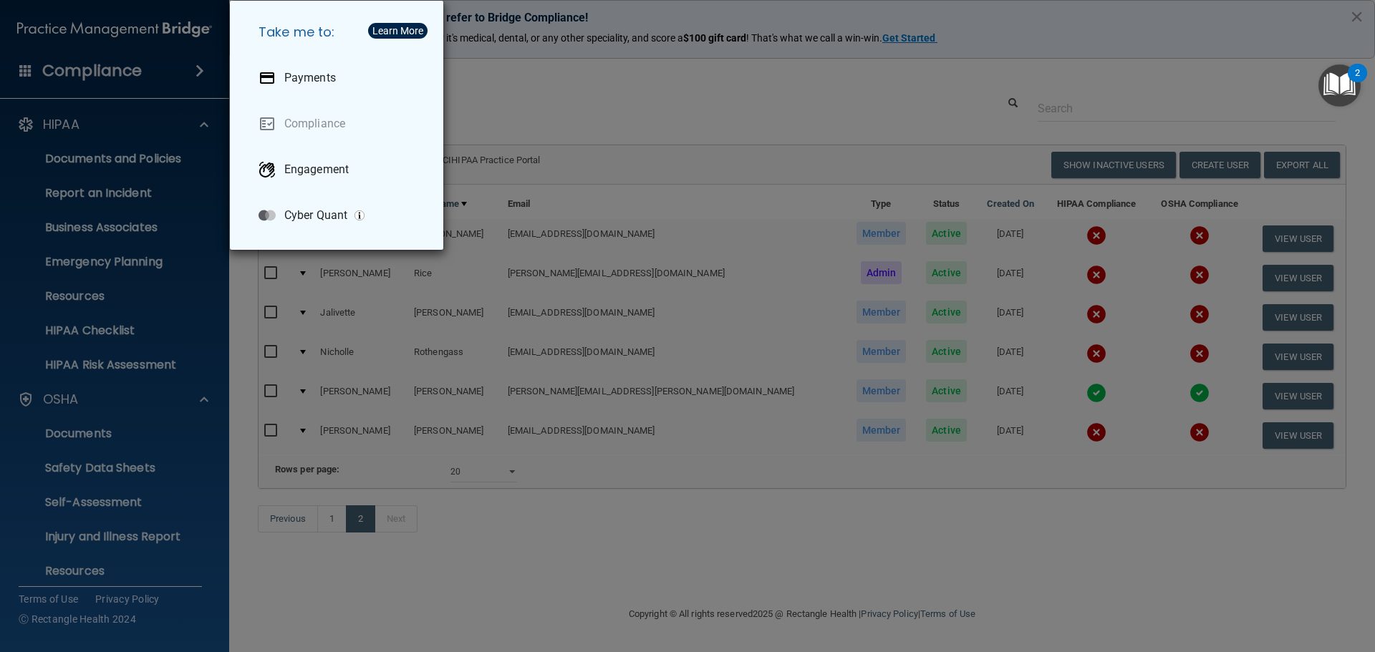
click at [129, 74] on div "Take me to: Payments Compliance Engagement Cyber Quant" at bounding box center [687, 326] width 1375 height 652
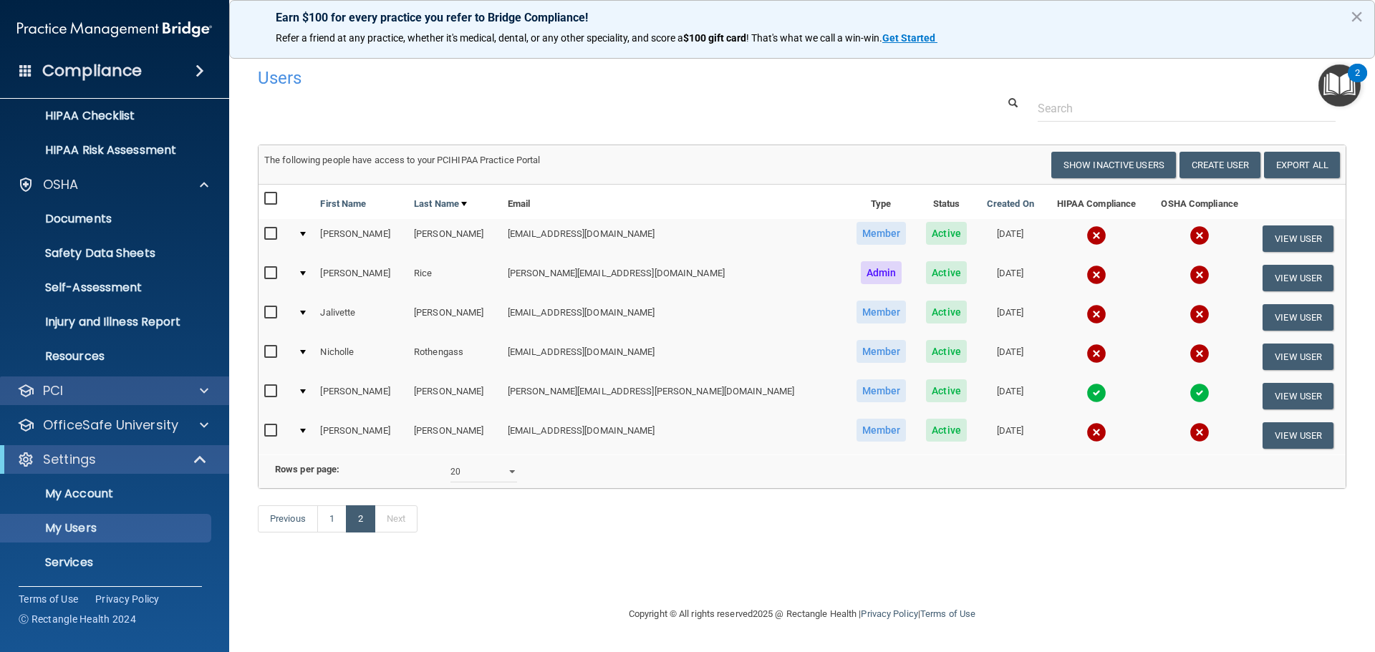
scroll to position [251, 0]
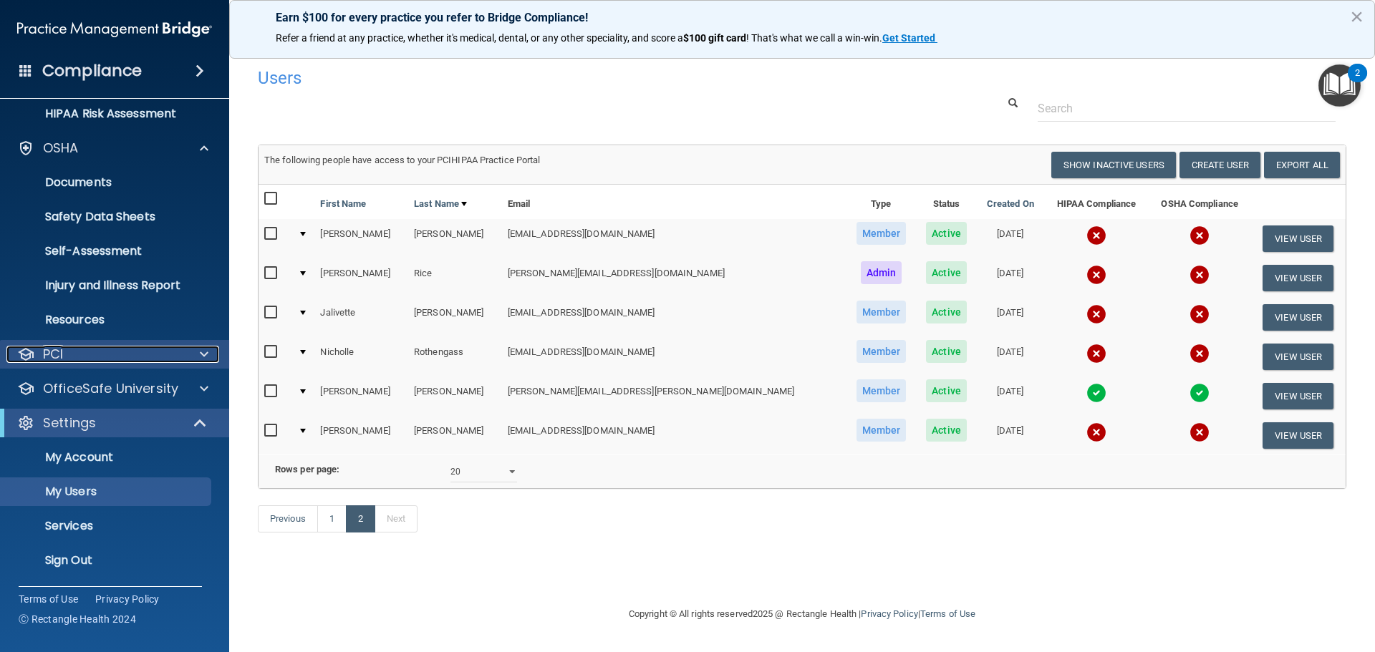
click at [127, 355] on div "PCI" at bounding box center [95, 354] width 178 height 17
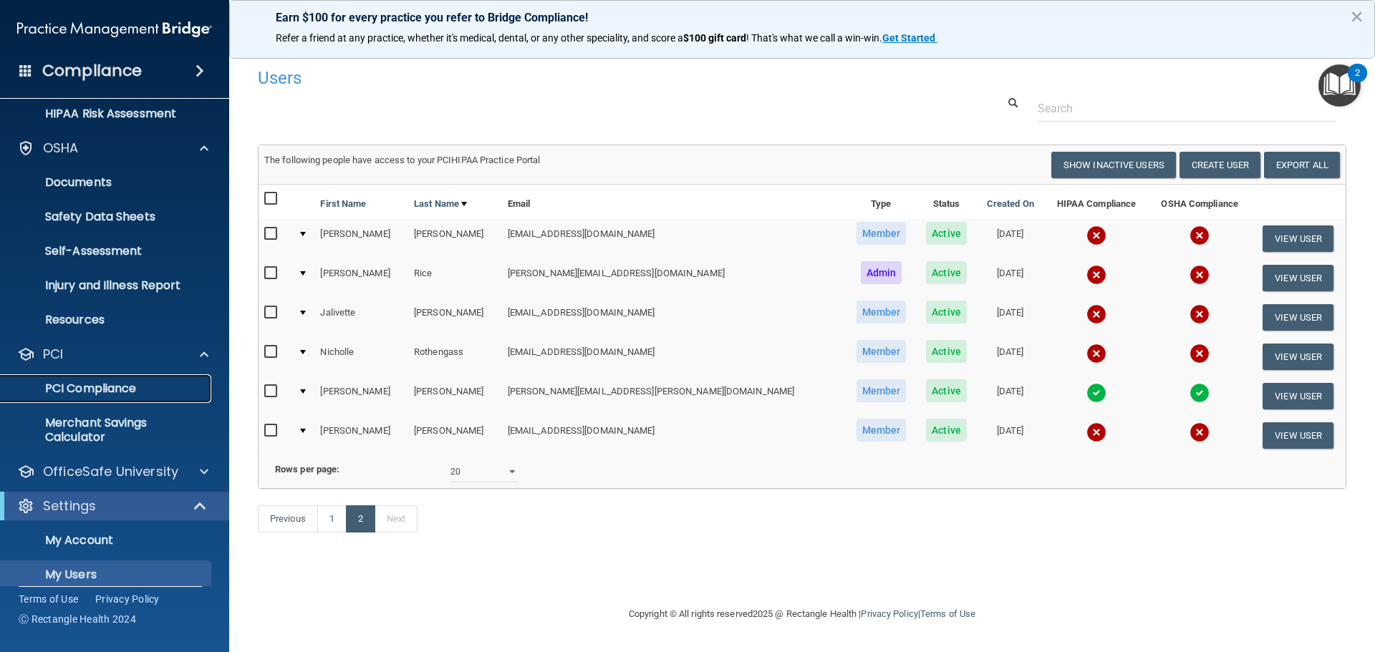
click at [119, 392] on p "PCI Compliance" at bounding box center [106, 389] width 195 height 14
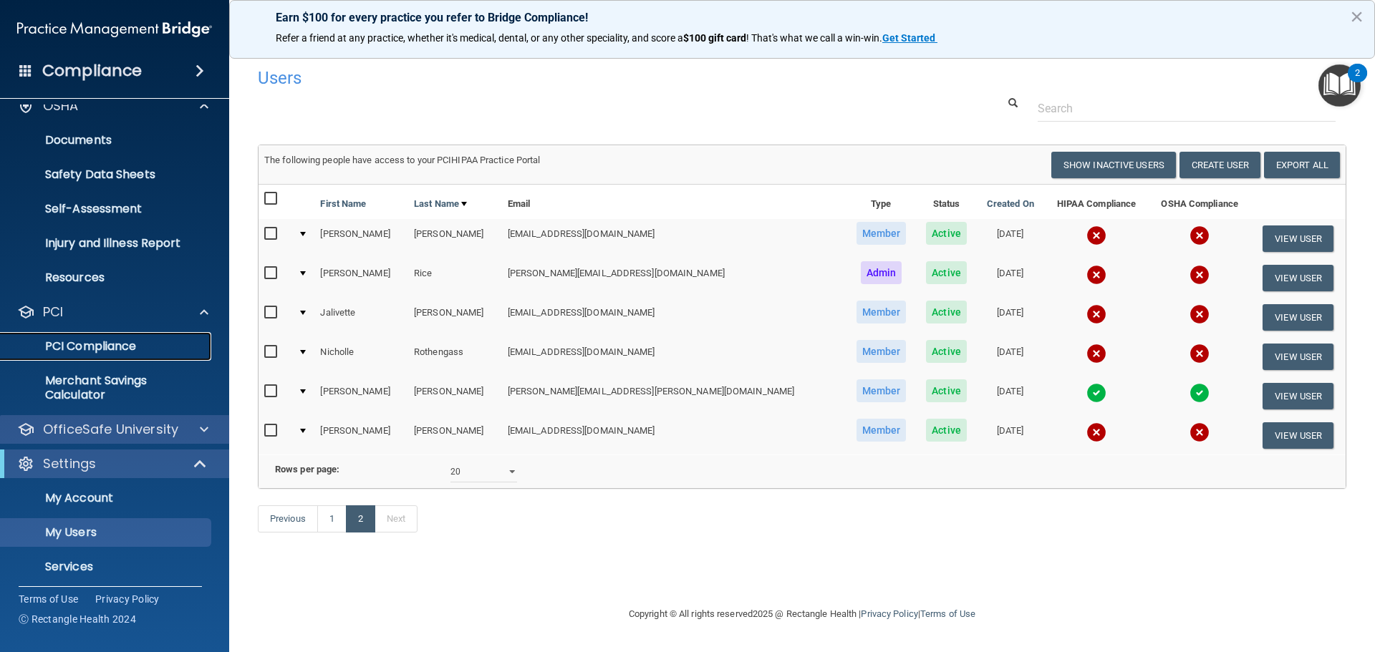
scroll to position [334, 0]
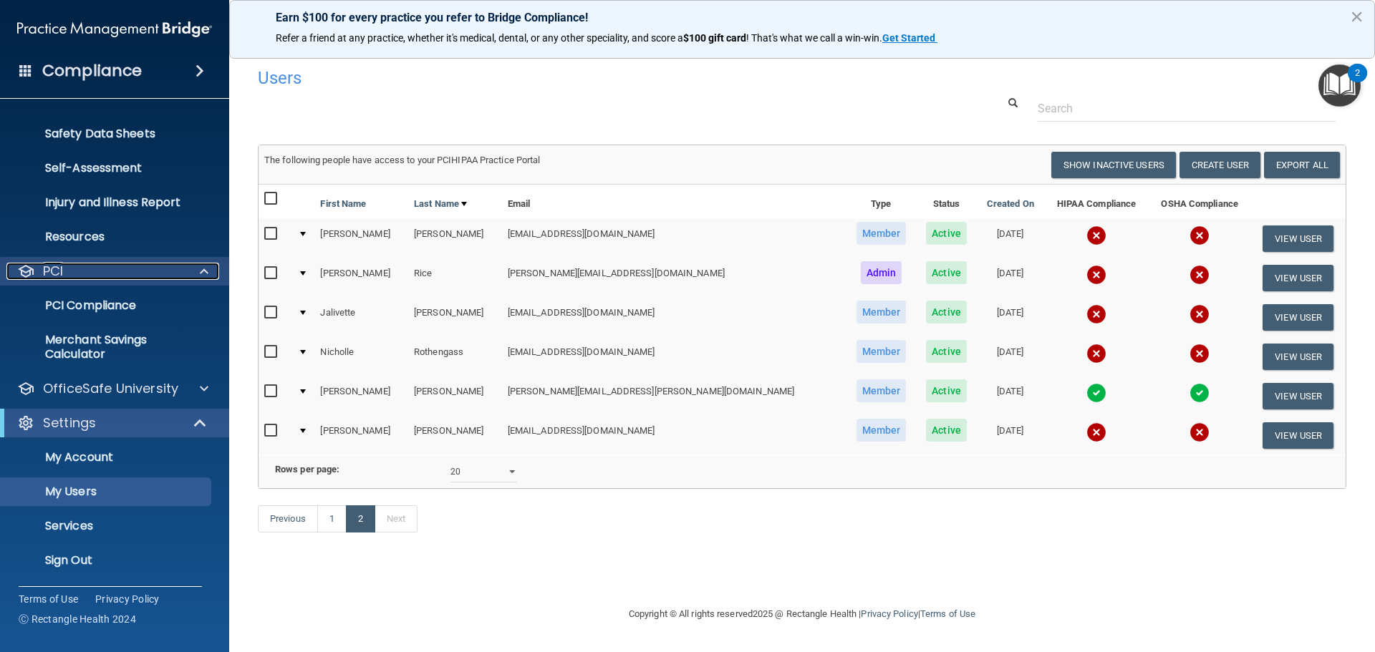
click at [192, 273] on div at bounding box center [202, 271] width 36 height 17
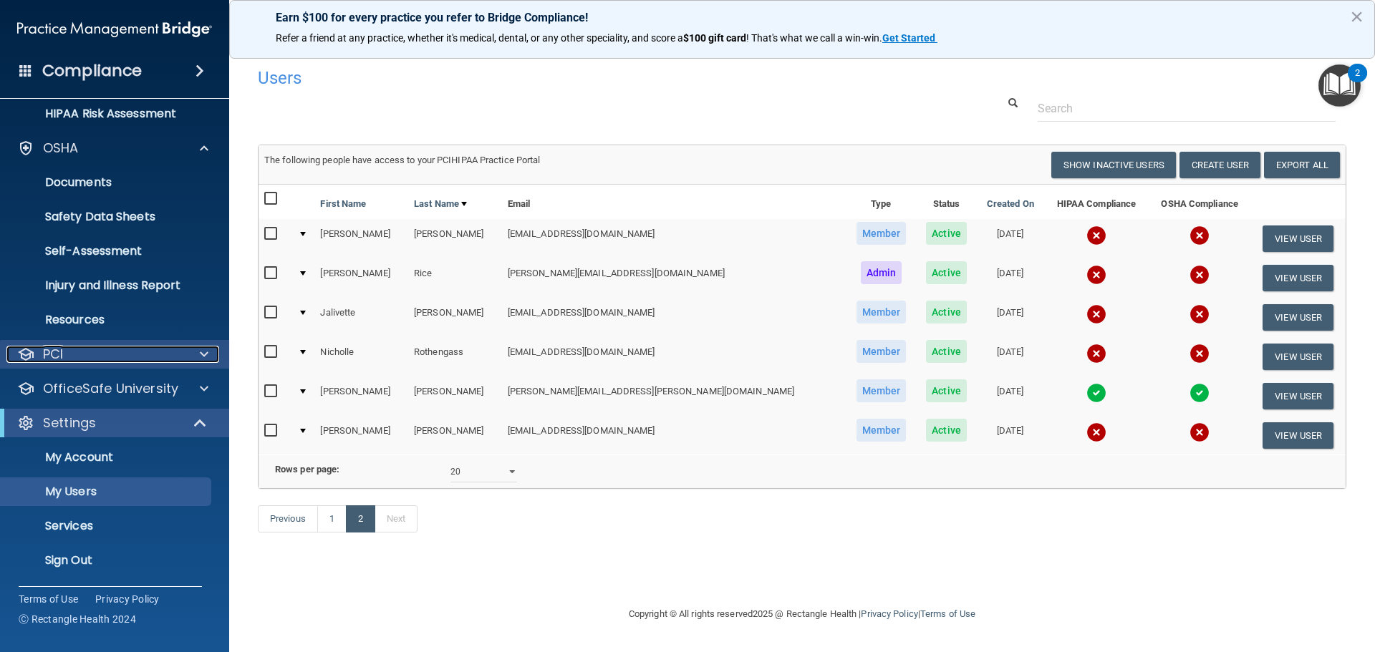
scroll to position [251, 0]
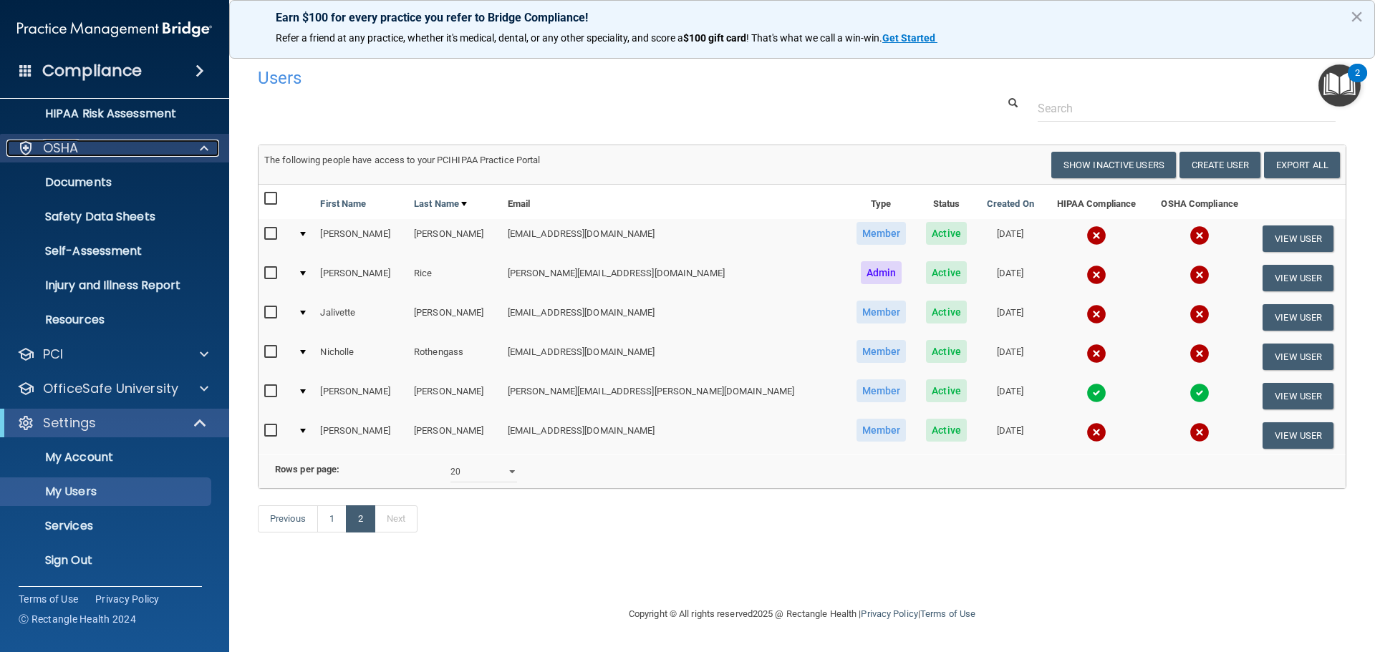
click at [191, 147] on div at bounding box center [202, 148] width 36 height 17
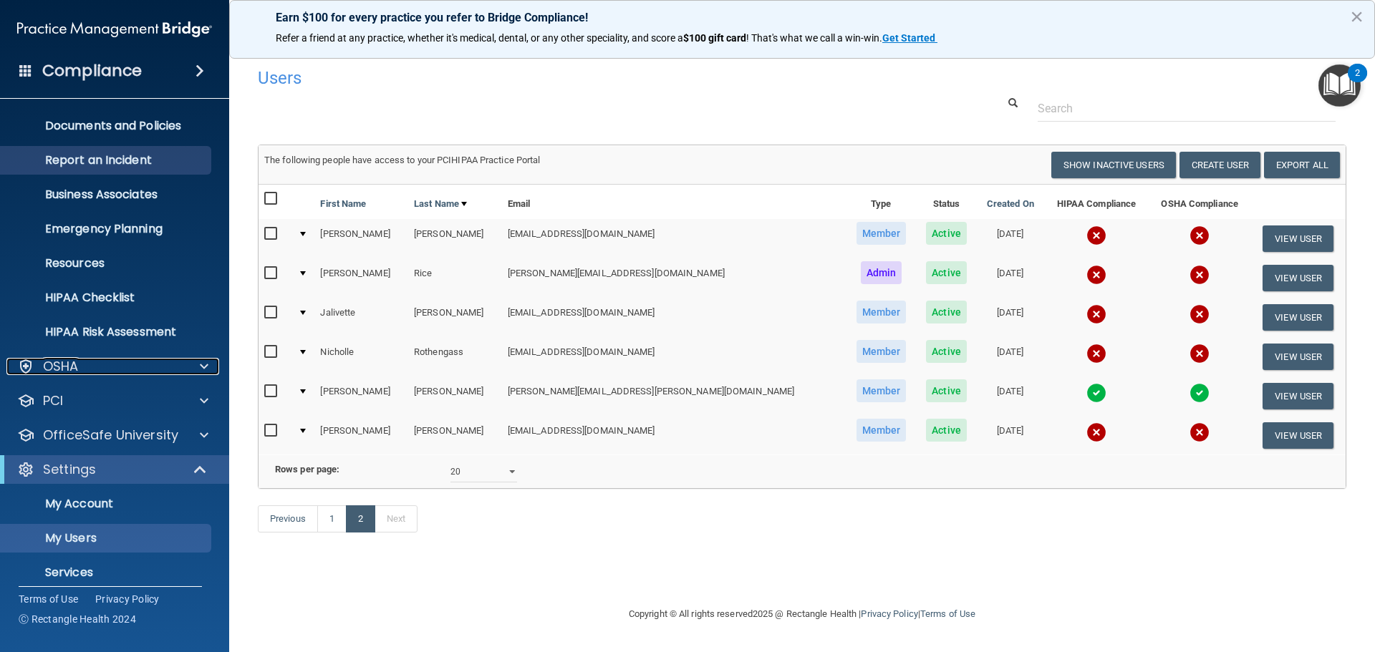
scroll to position [8, 0]
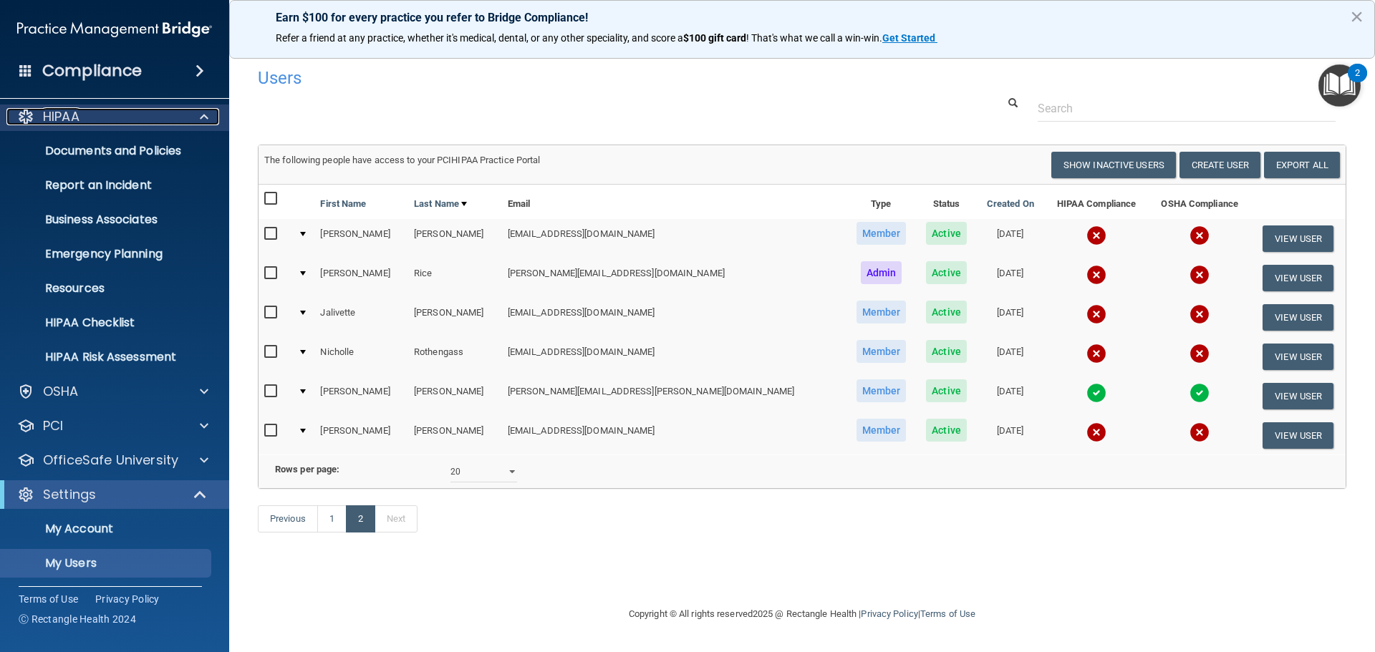
click at [201, 116] on span at bounding box center [204, 116] width 9 height 17
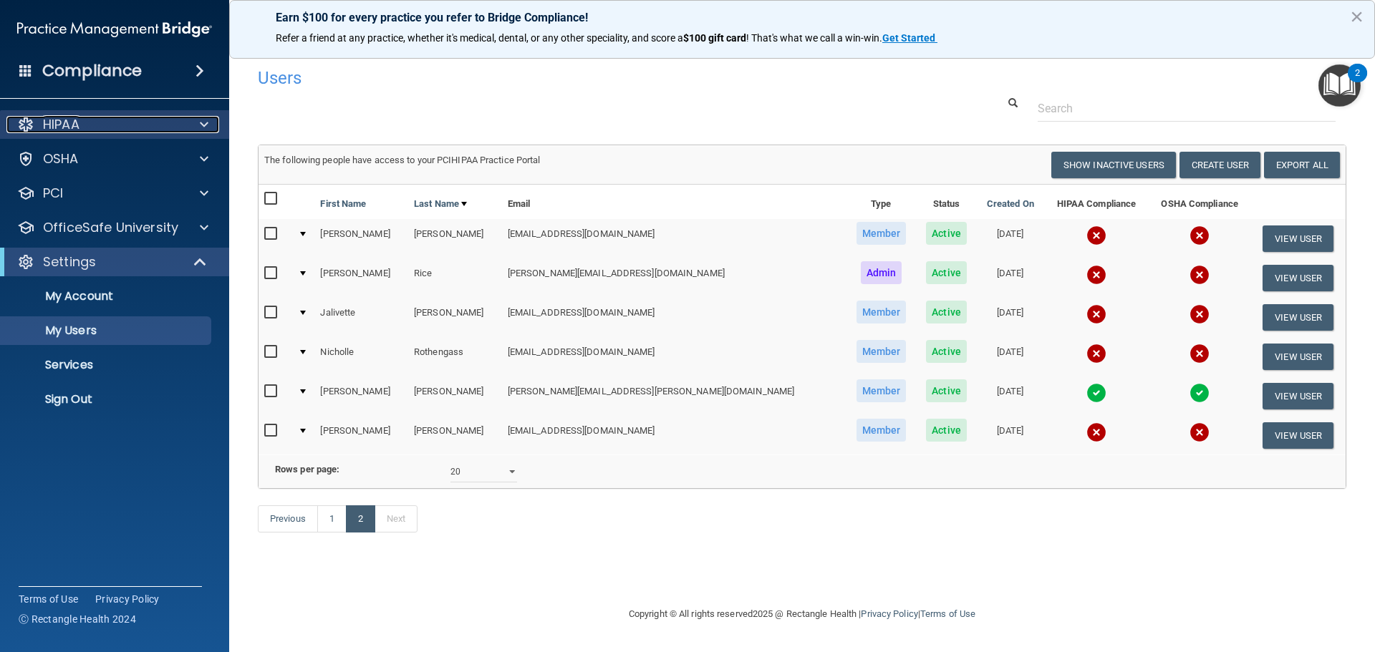
scroll to position [0, 0]
click at [333, 533] on link "1" at bounding box center [331, 518] width 29 height 27
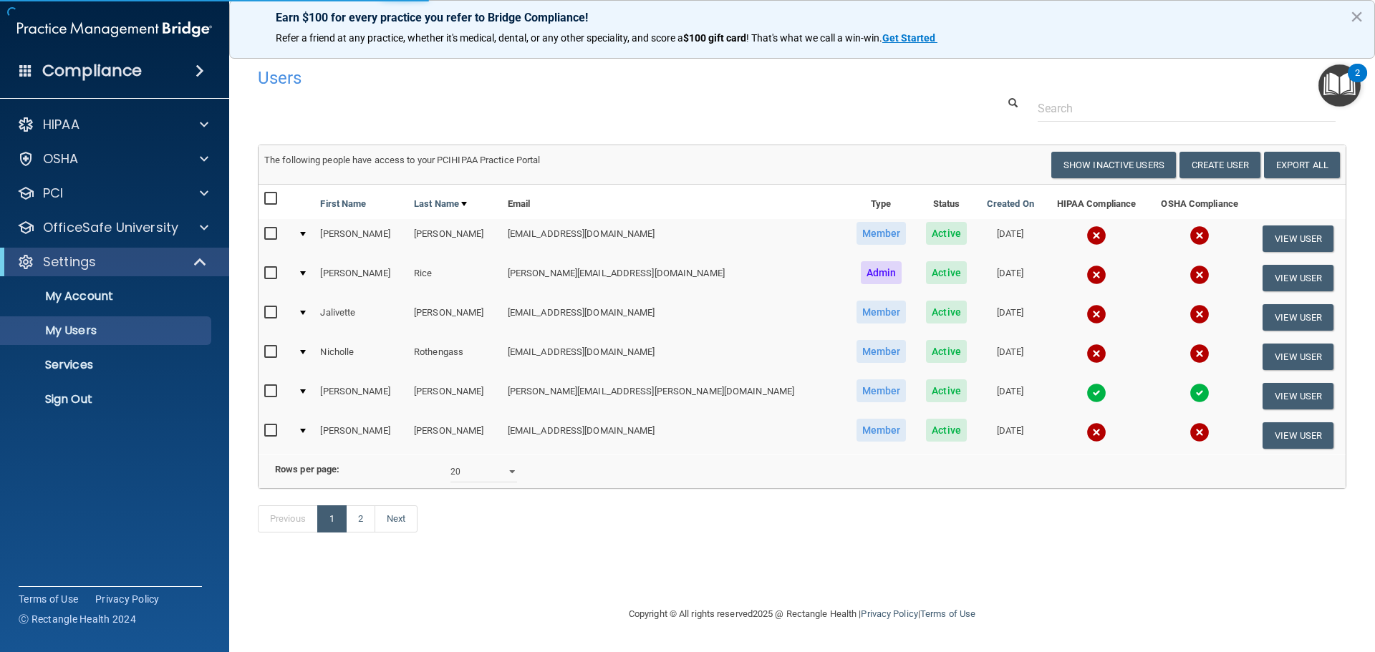
select select "20"
